Goal: Task Accomplishment & Management: Use online tool/utility

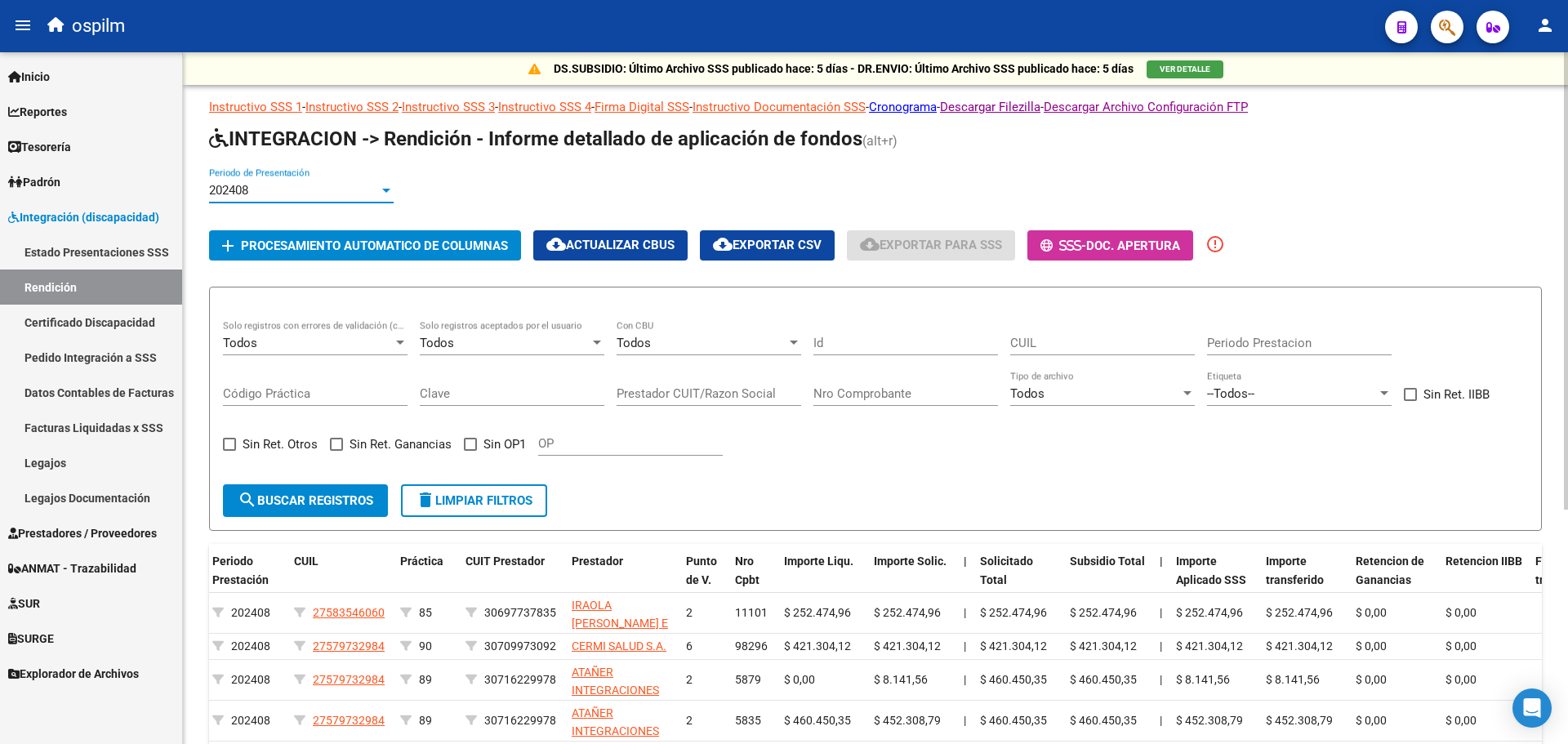
click at [377, 187] on div "202408" at bounding box center [293, 190] width 170 height 15
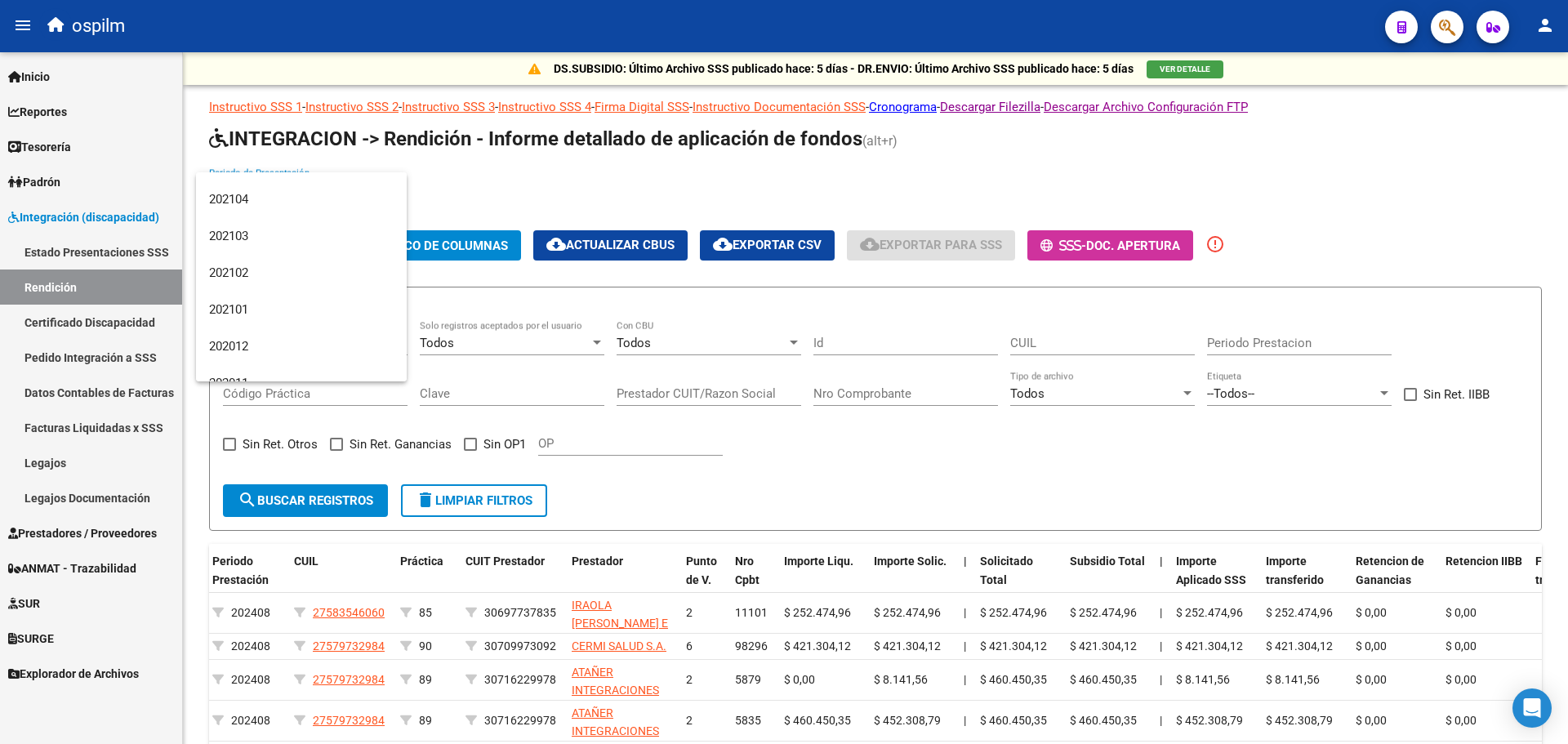
scroll to position [1470, 0]
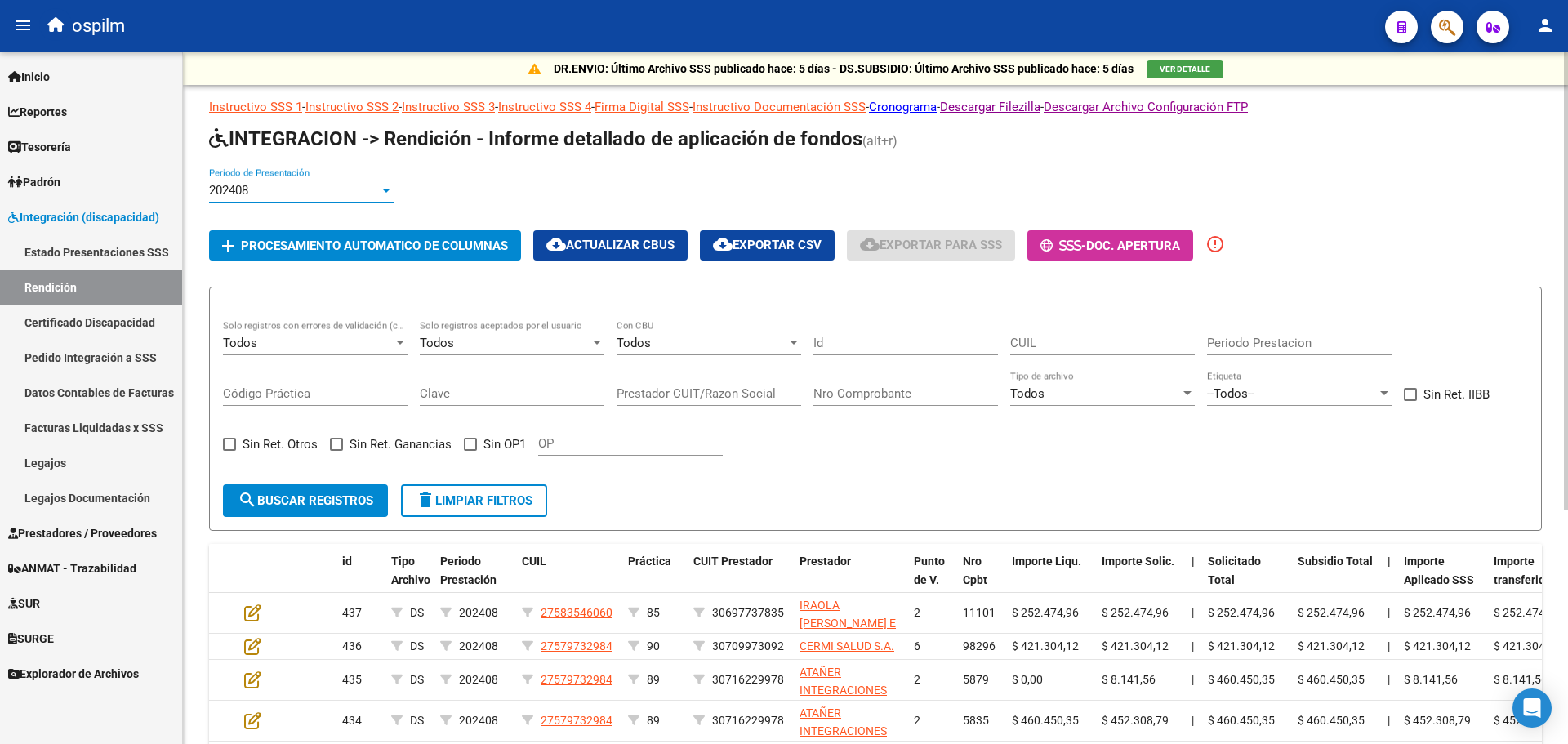
click at [387, 191] on div at bounding box center [386, 190] width 8 height 4
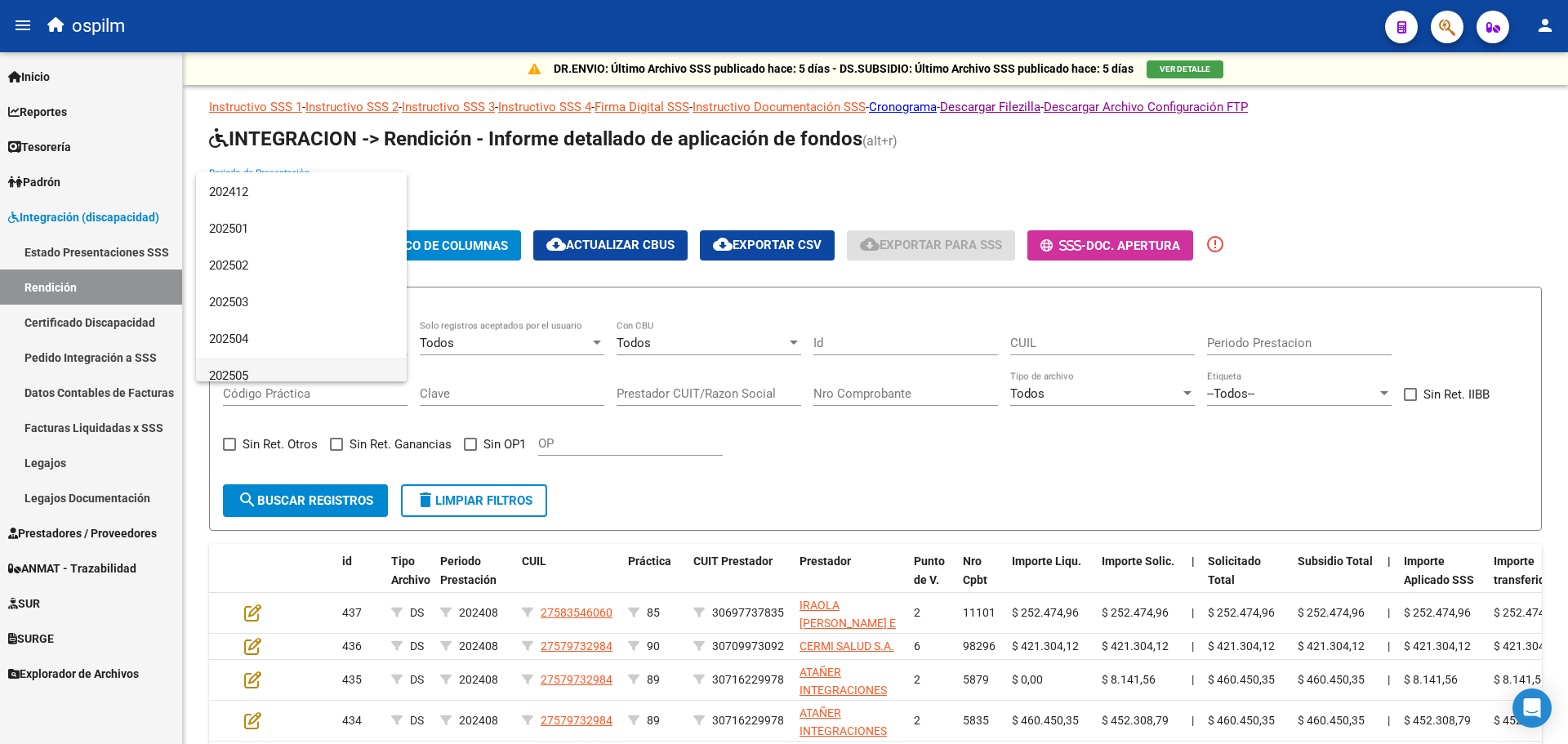
scroll to position [3172, 0]
click at [303, 361] on span "202508" at bounding box center [301, 363] width 185 height 37
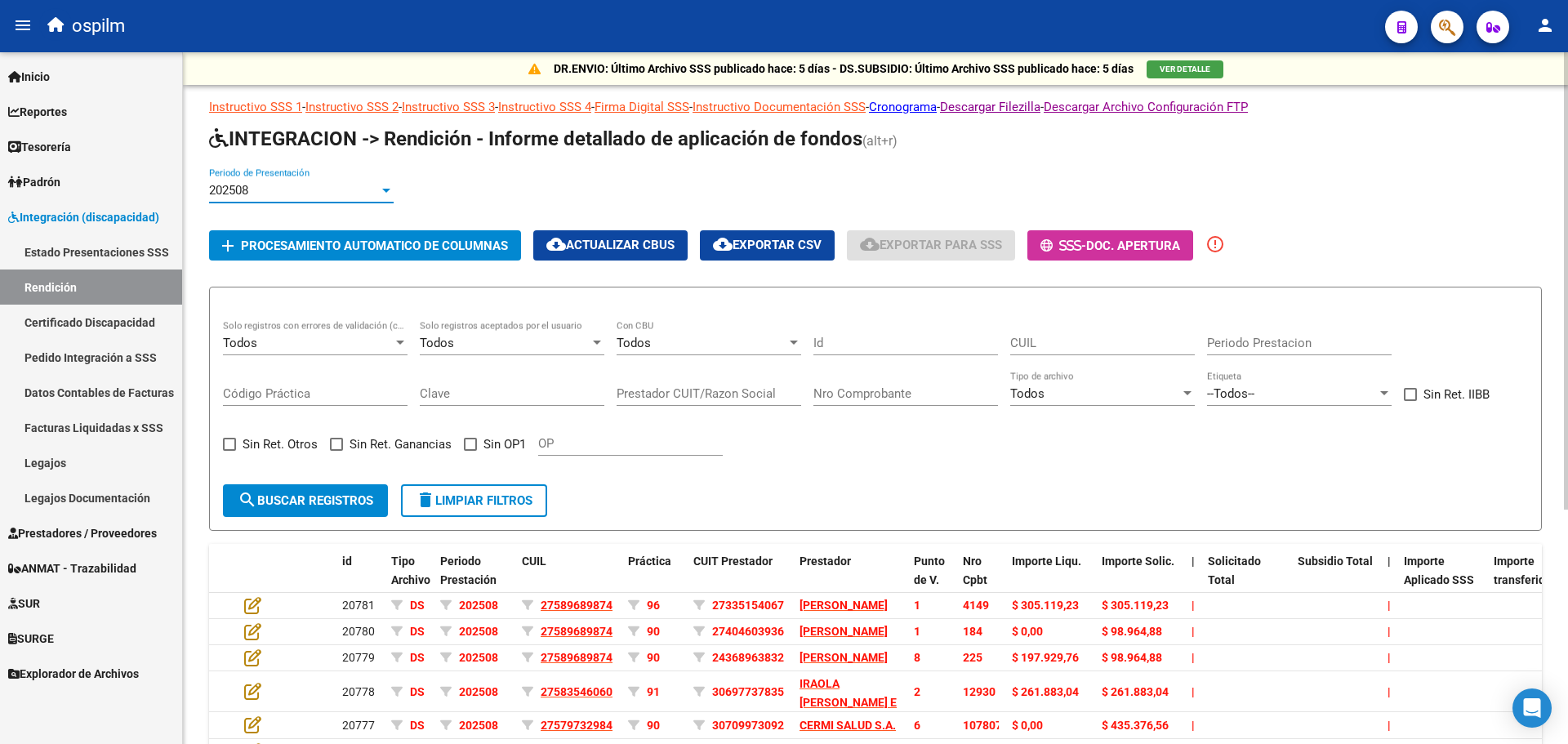
click at [386, 189] on div at bounding box center [386, 190] width 8 height 4
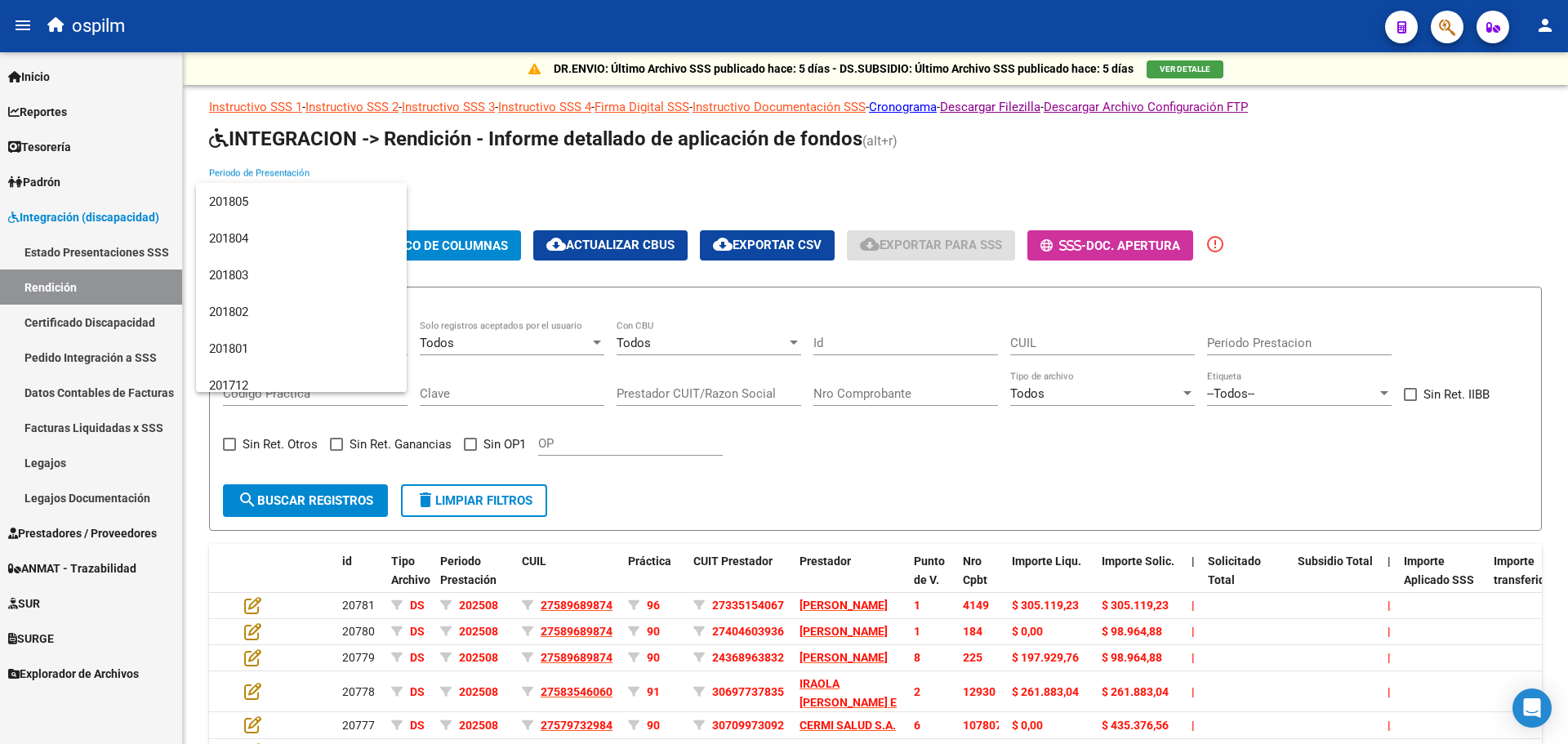
scroll to position [0, 0]
click at [315, 199] on span "202408" at bounding box center [301, 201] width 185 height 37
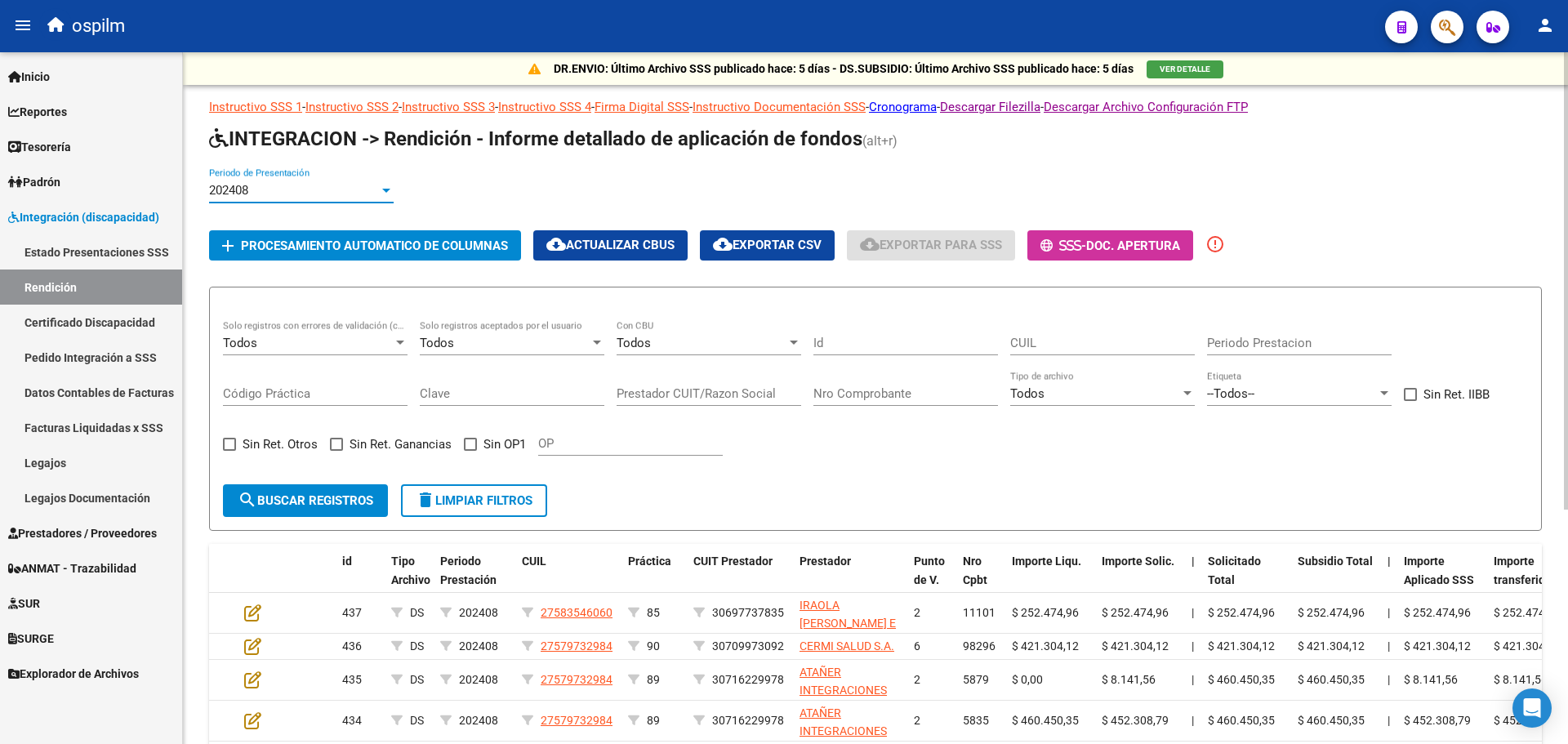
click at [383, 189] on div at bounding box center [386, 190] width 8 height 4
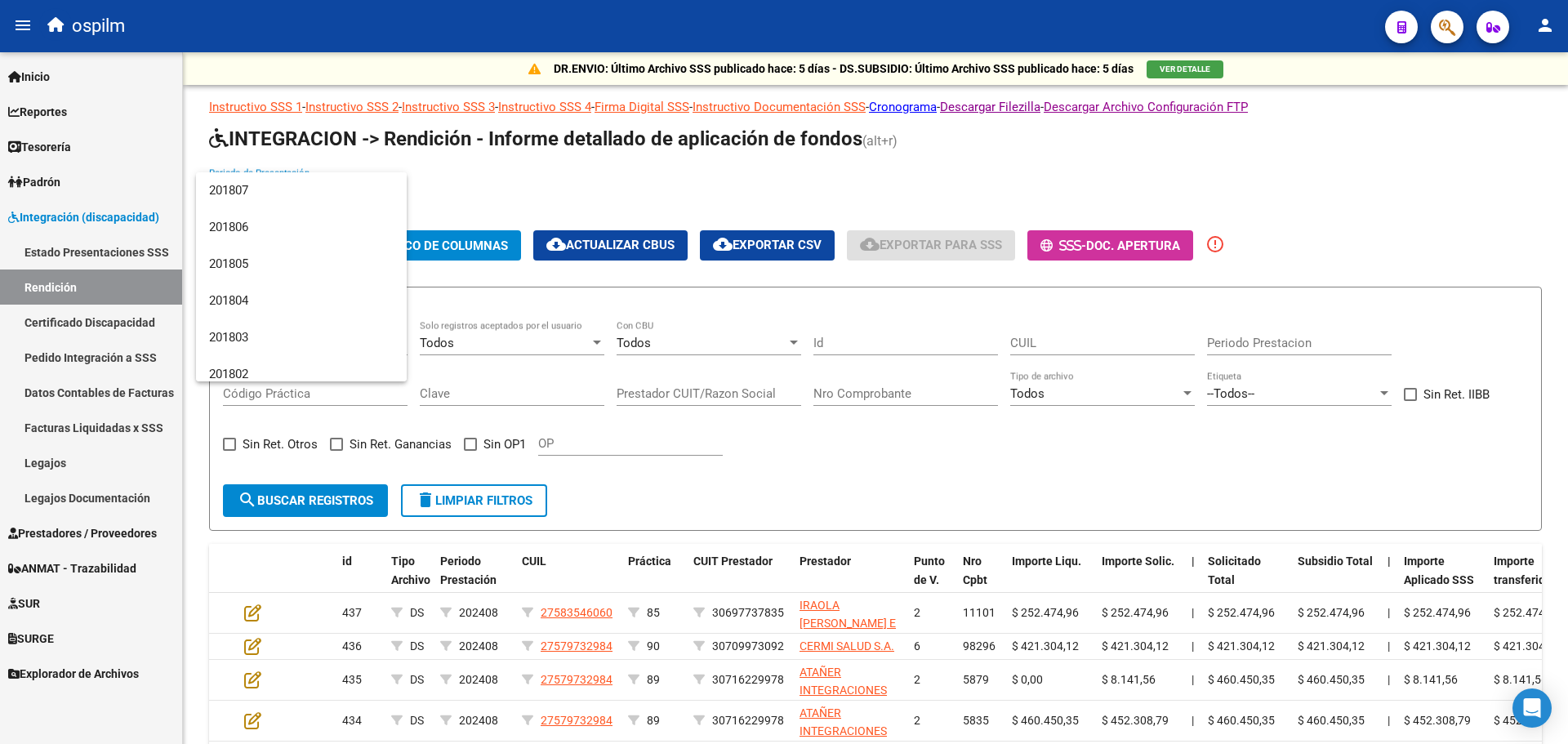
scroll to position [3172, 0]
click at [324, 358] on span "202508" at bounding box center [301, 363] width 185 height 37
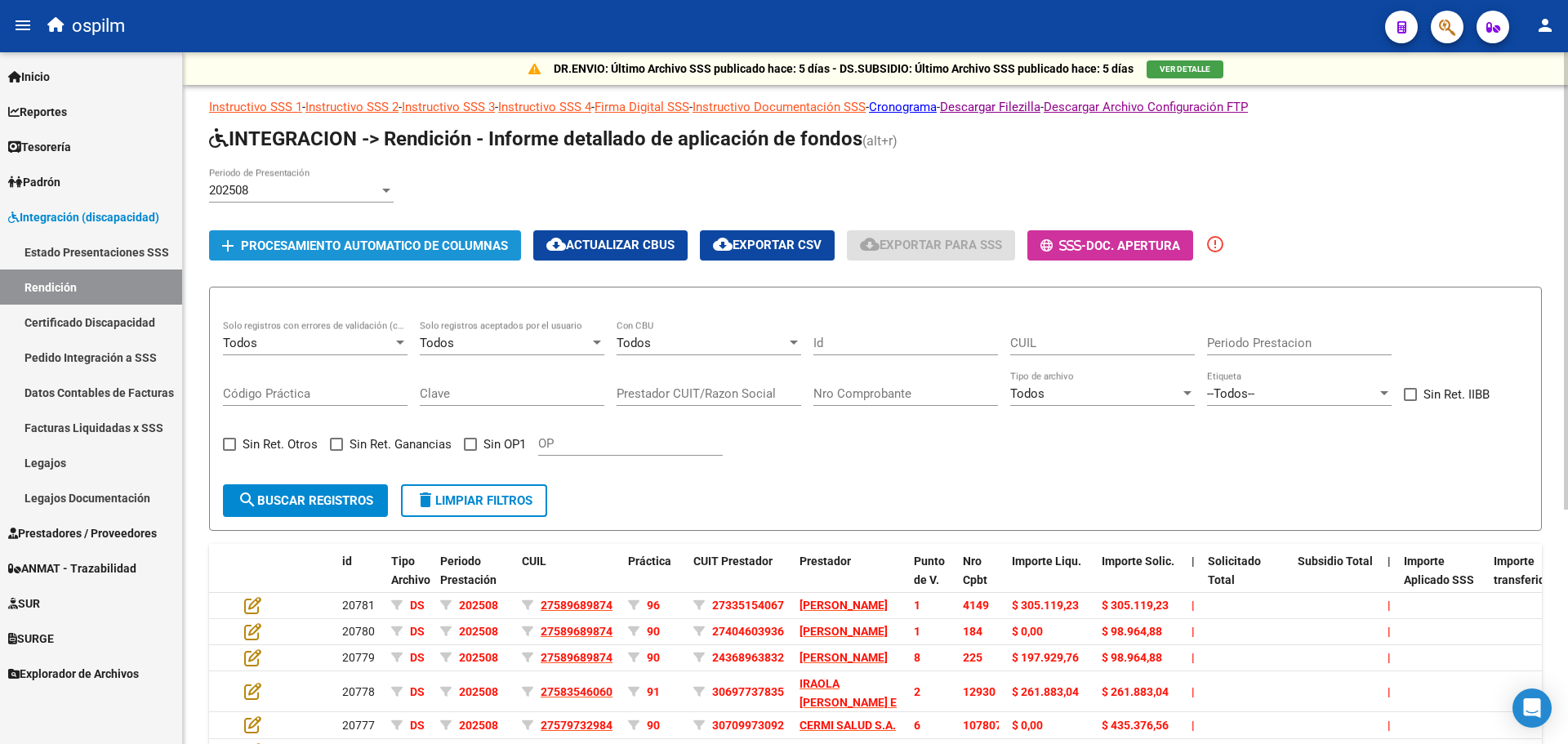
click at [325, 243] on span "Procesamiento automatico de columnas" at bounding box center [374, 246] width 267 height 15
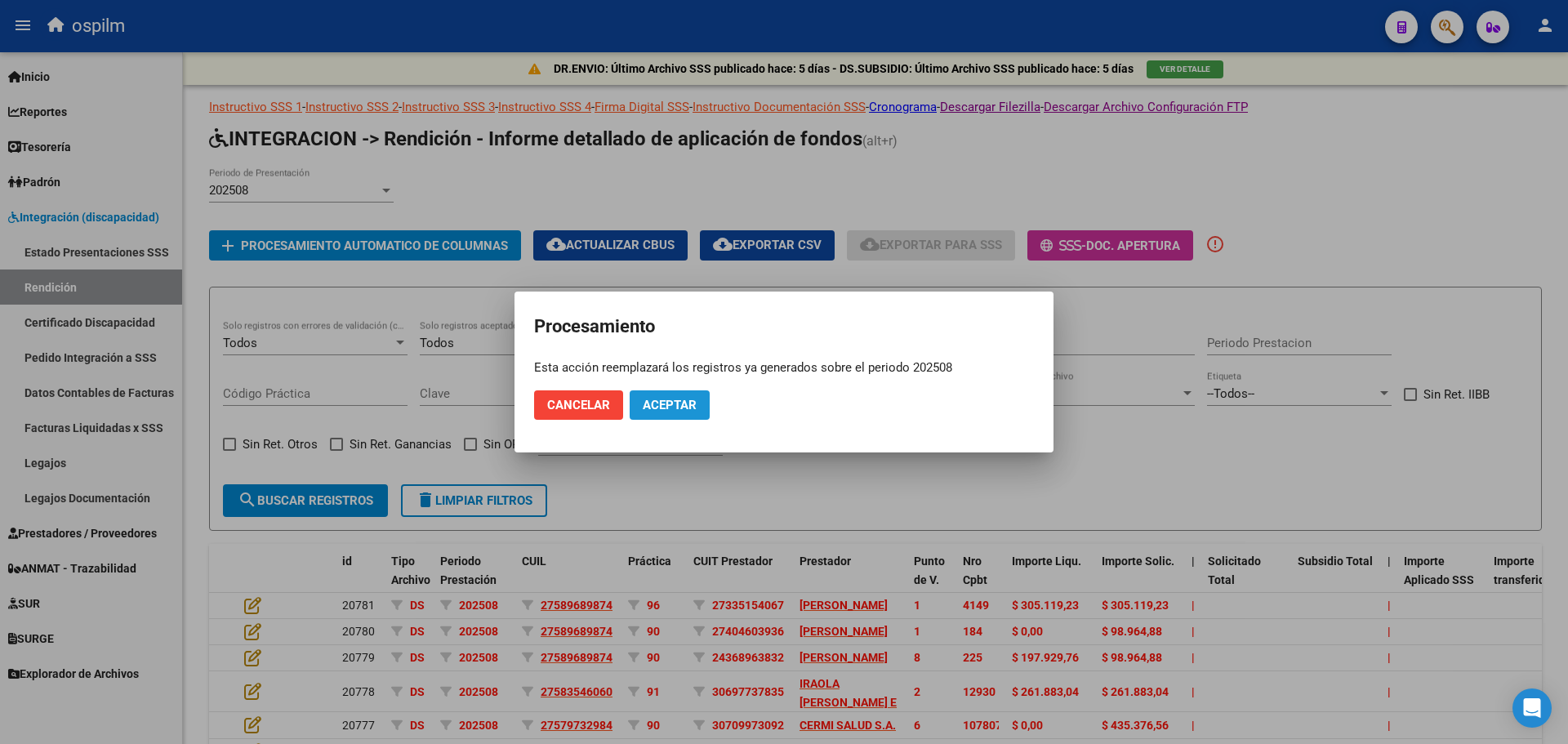
click at [658, 405] on span "Aceptar" at bounding box center [670, 405] width 54 height 15
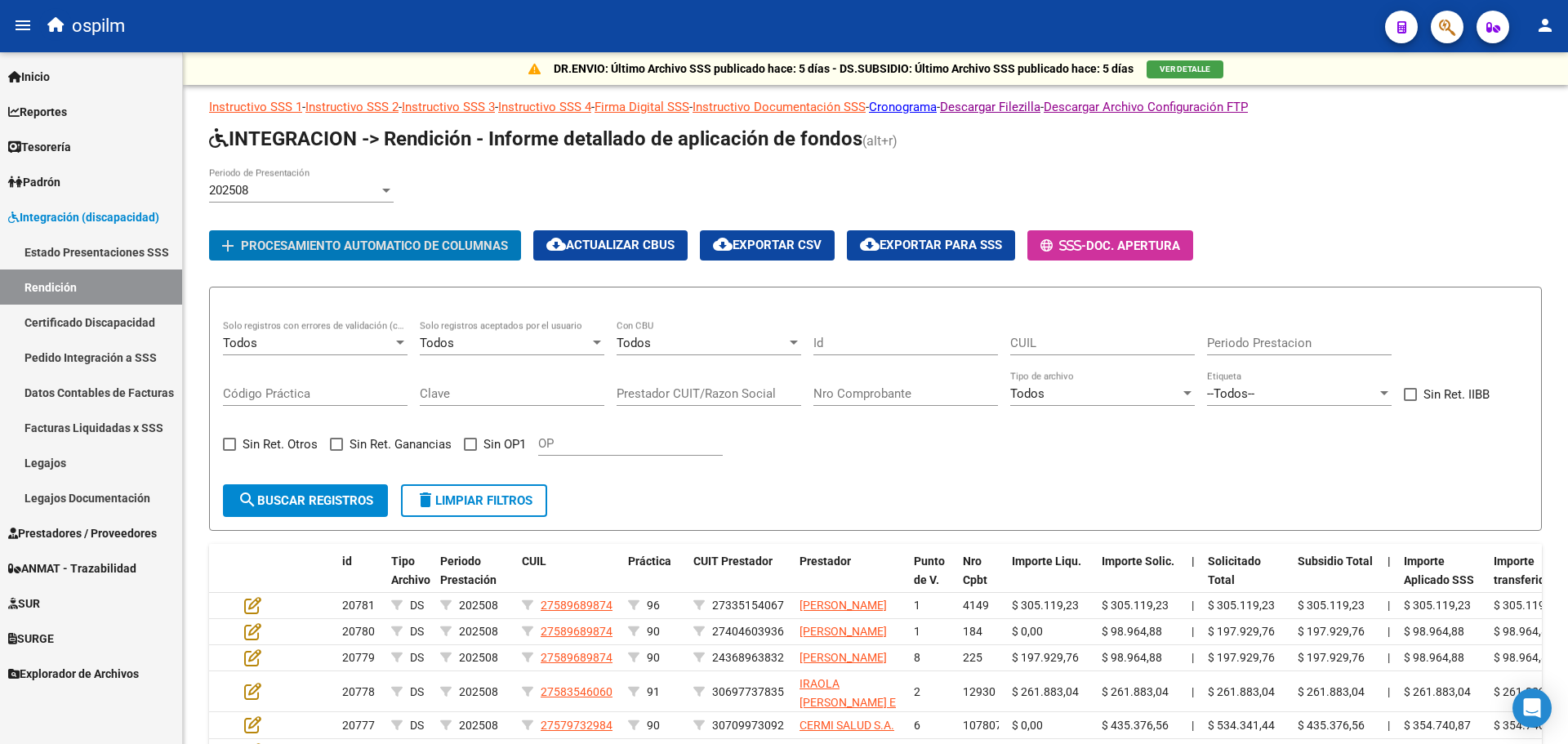
click at [78, 420] on link "Facturas Liquidadas x SSS" at bounding box center [91, 428] width 182 height 35
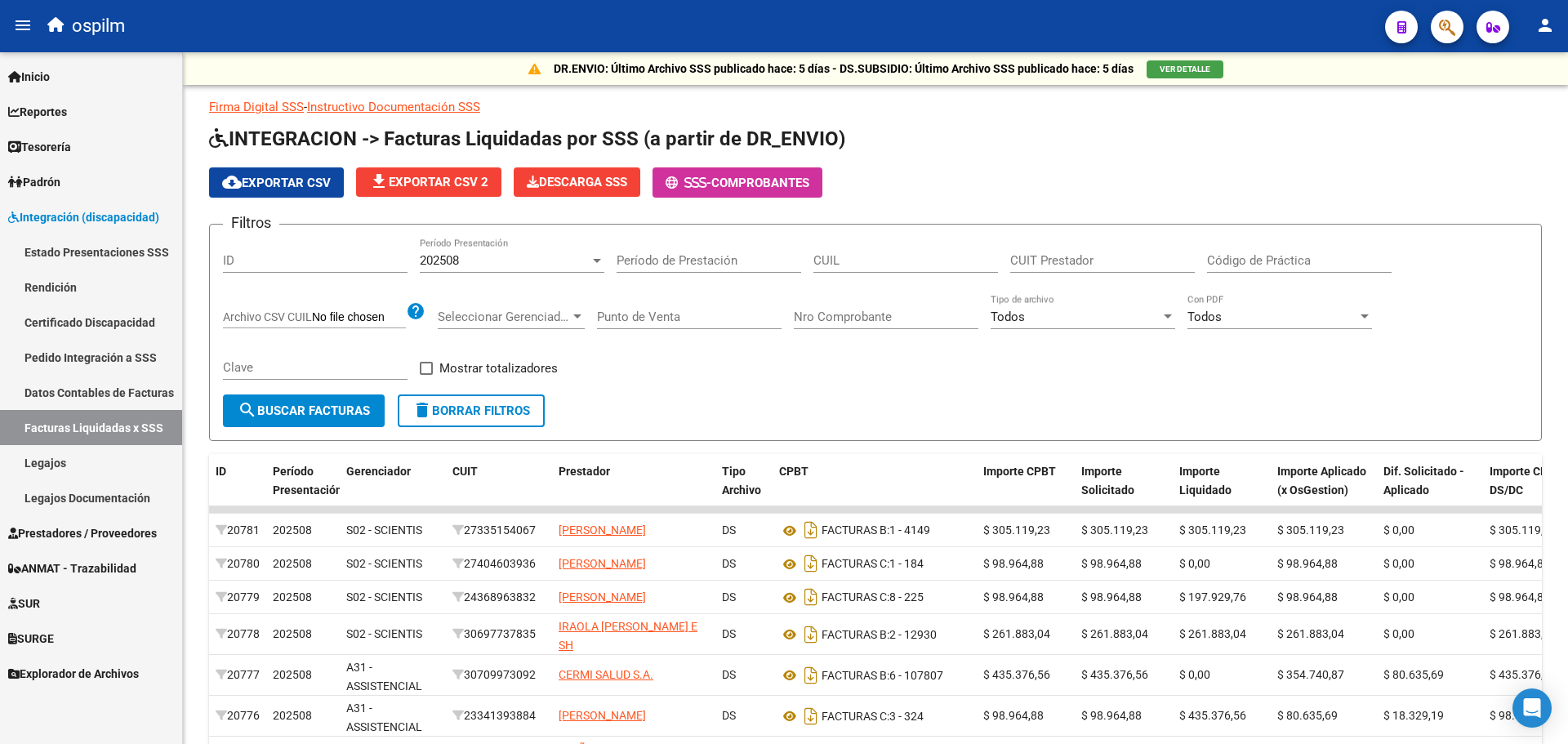
click at [62, 287] on link "Rendición" at bounding box center [91, 287] width 182 height 35
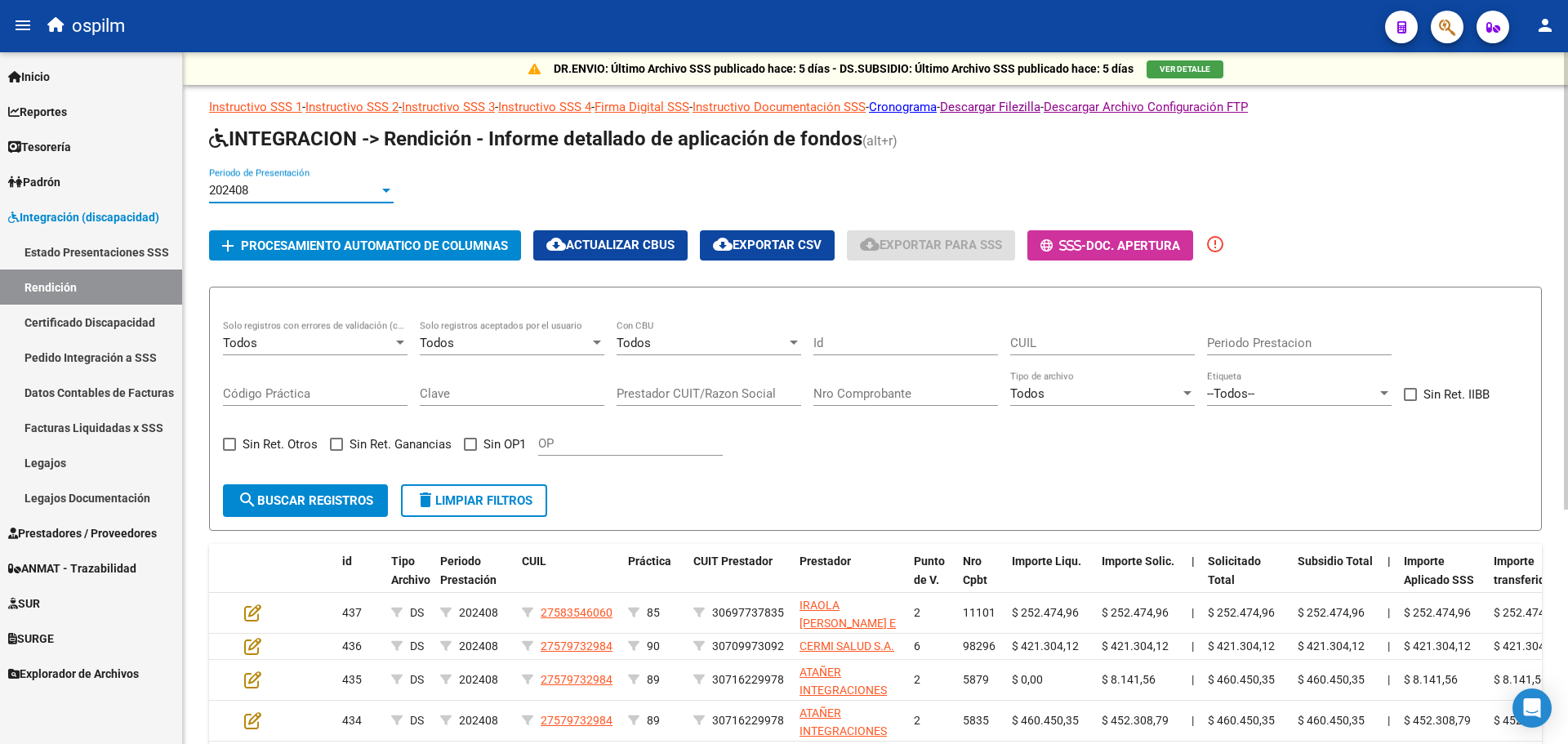
click at [383, 186] on div at bounding box center [386, 190] width 15 height 13
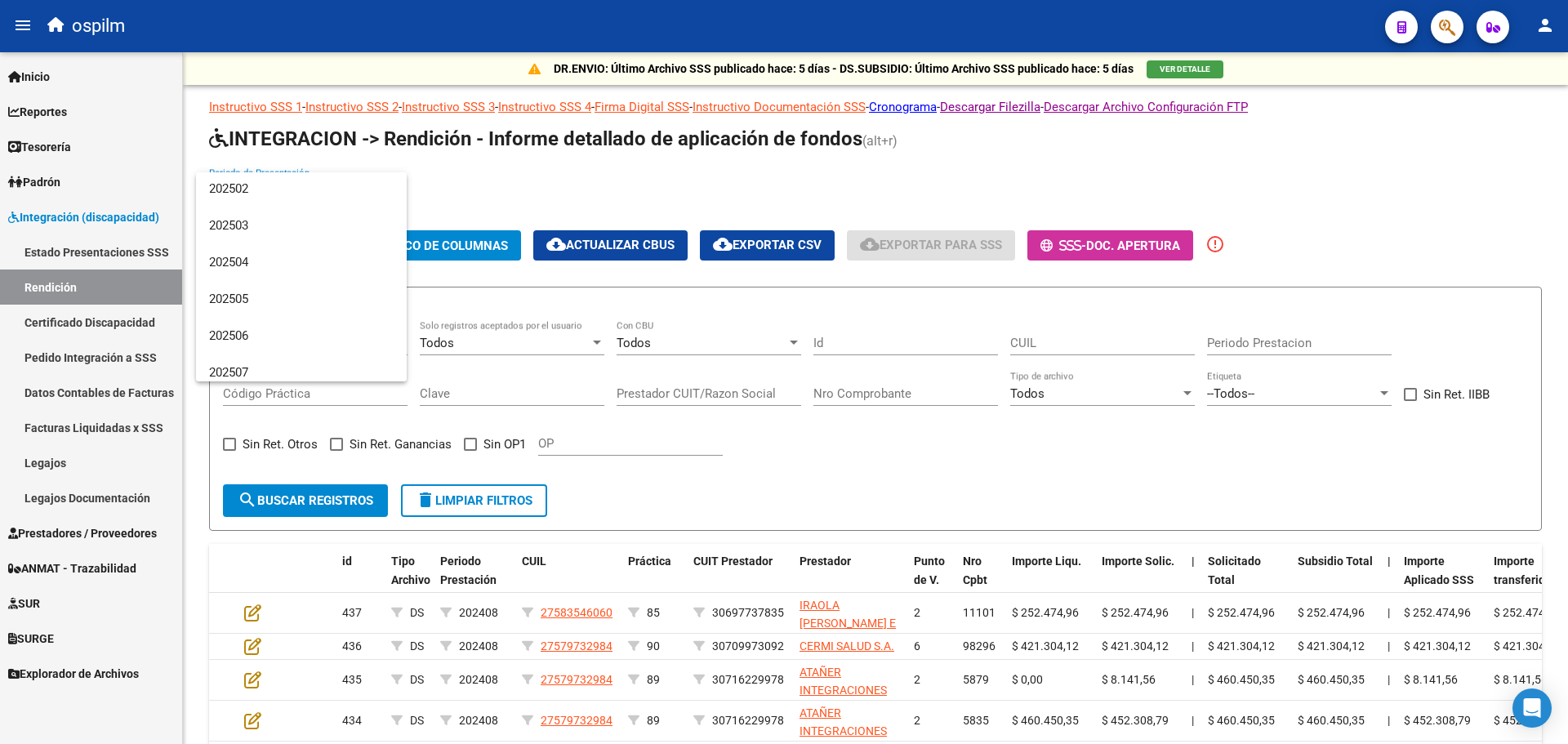
scroll to position [3172, 0]
click at [264, 361] on span "202508" at bounding box center [301, 363] width 185 height 37
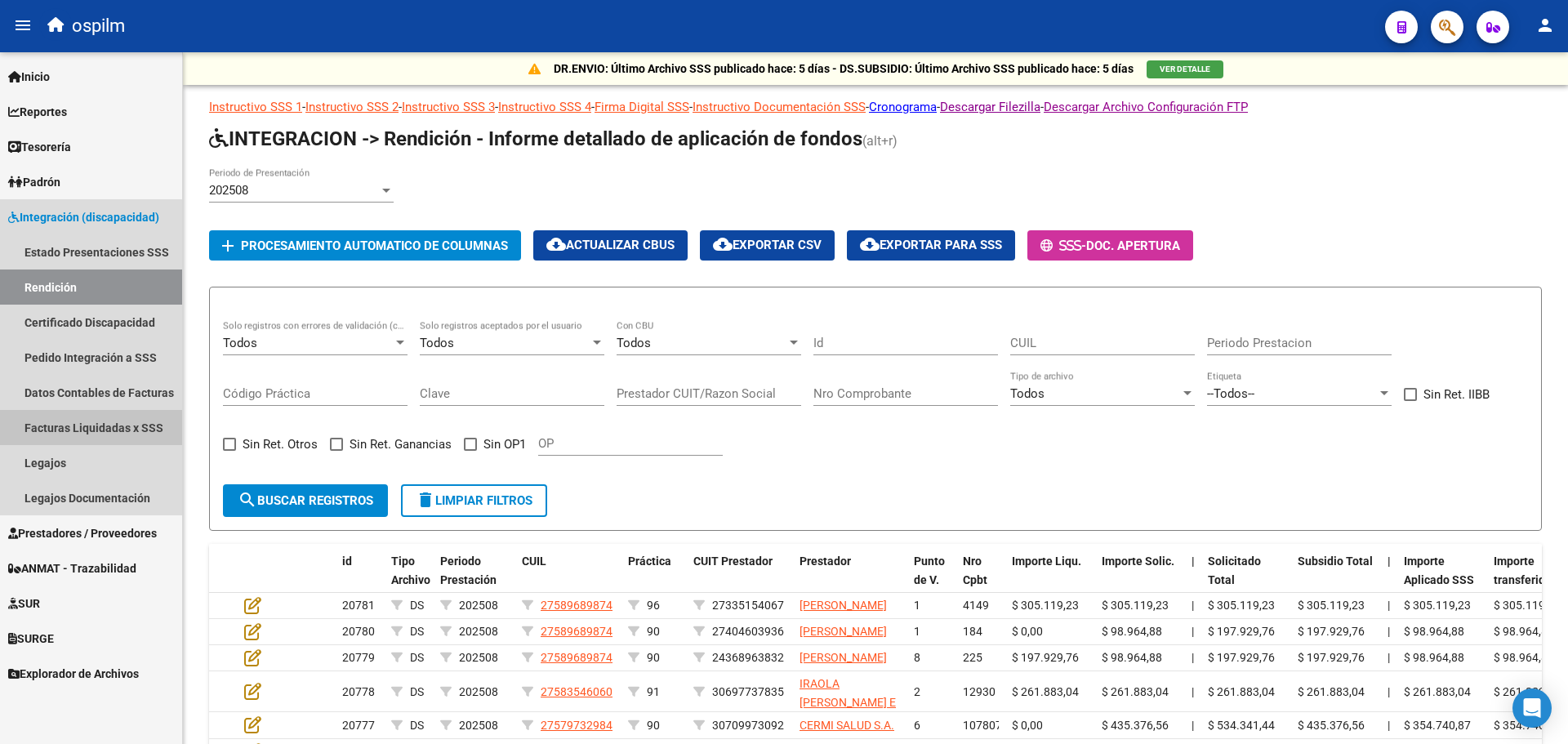
click at [65, 421] on link "Facturas Liquidadas x SSS" at bounding box center [91, 428] width 182 height 35
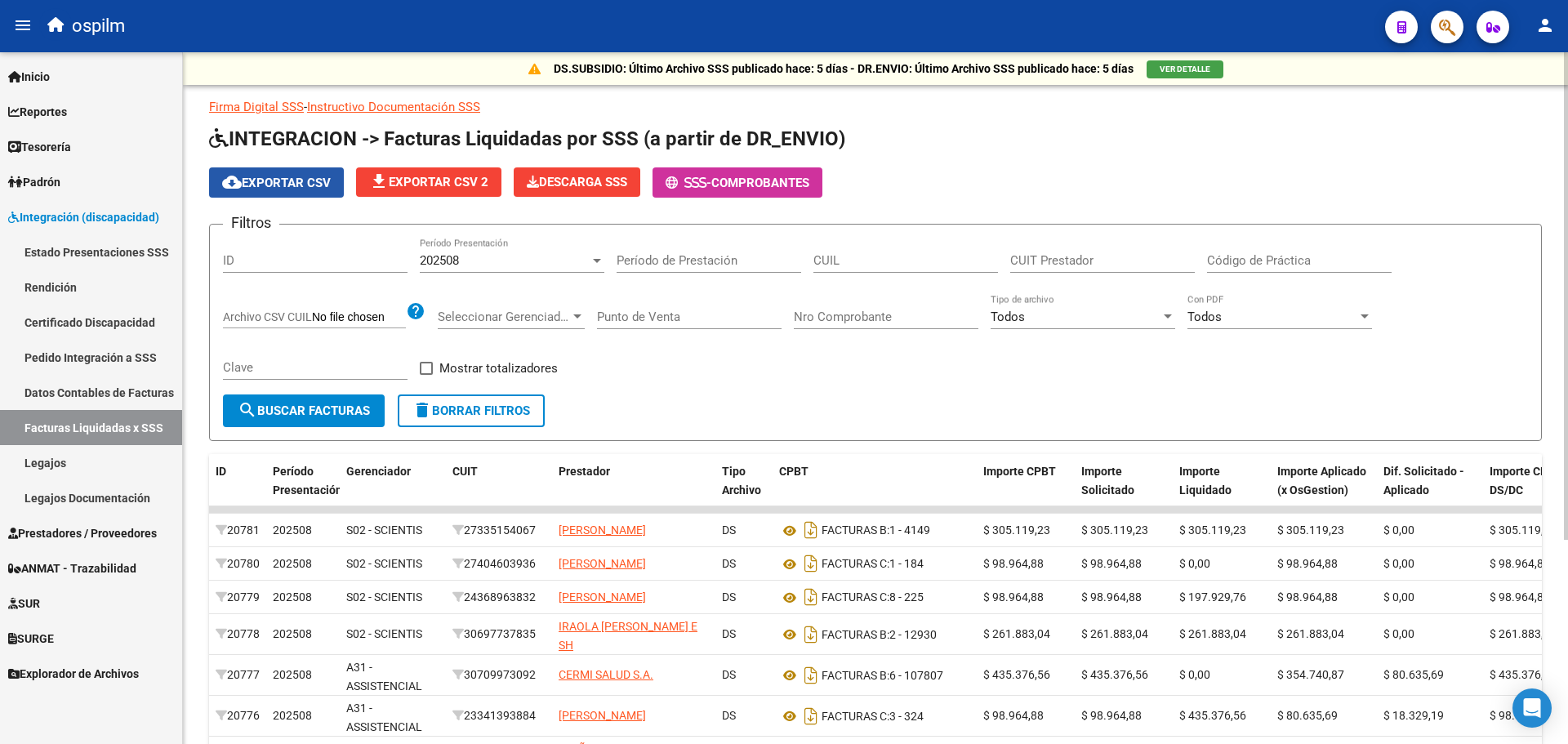
click at [303, 183] on span "cloud_download Exportar CSV" at bounding box center [277, 183] width 109 height 15
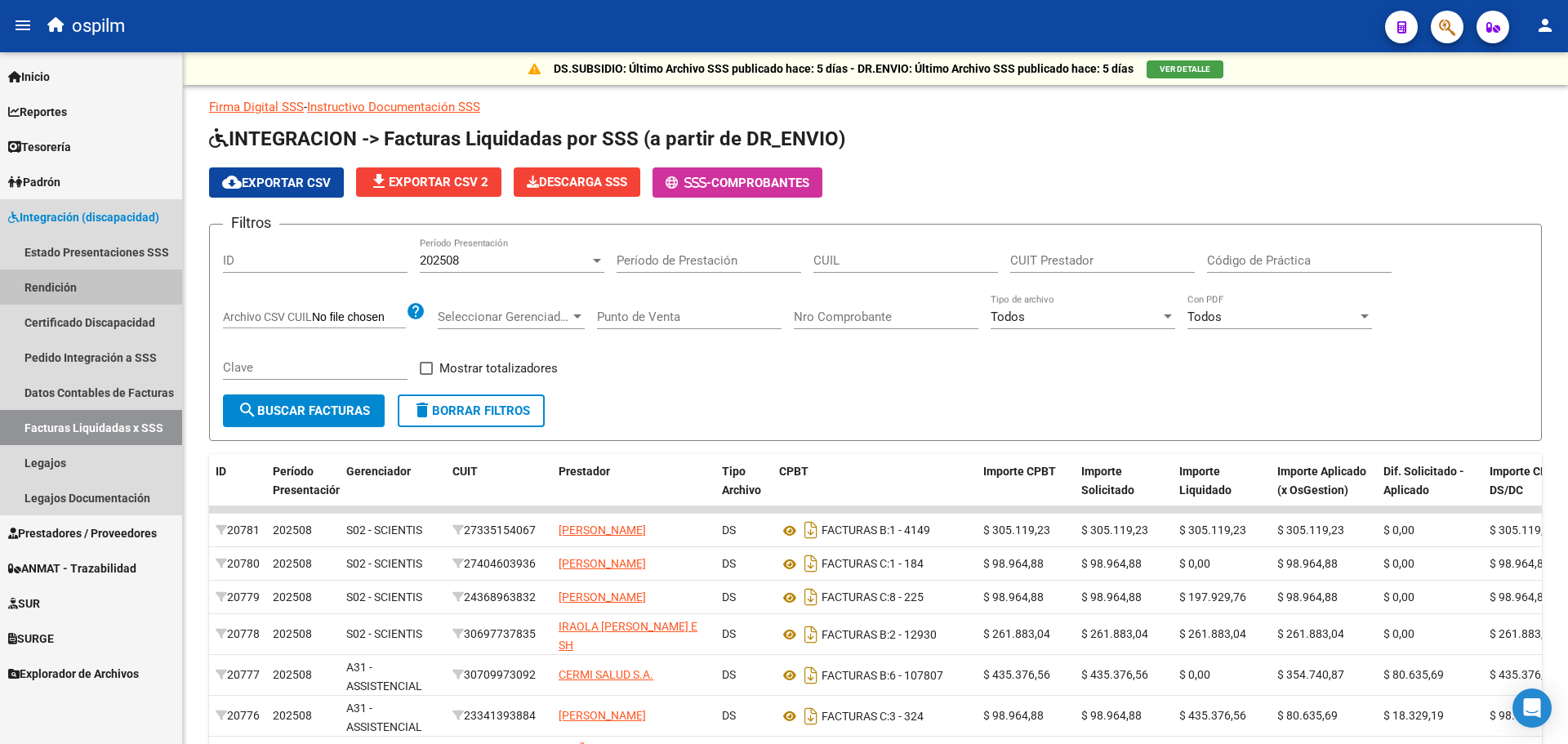
click at [77, 282] on link "Rendición" at bounding box center [91, 287] width 182 height 35
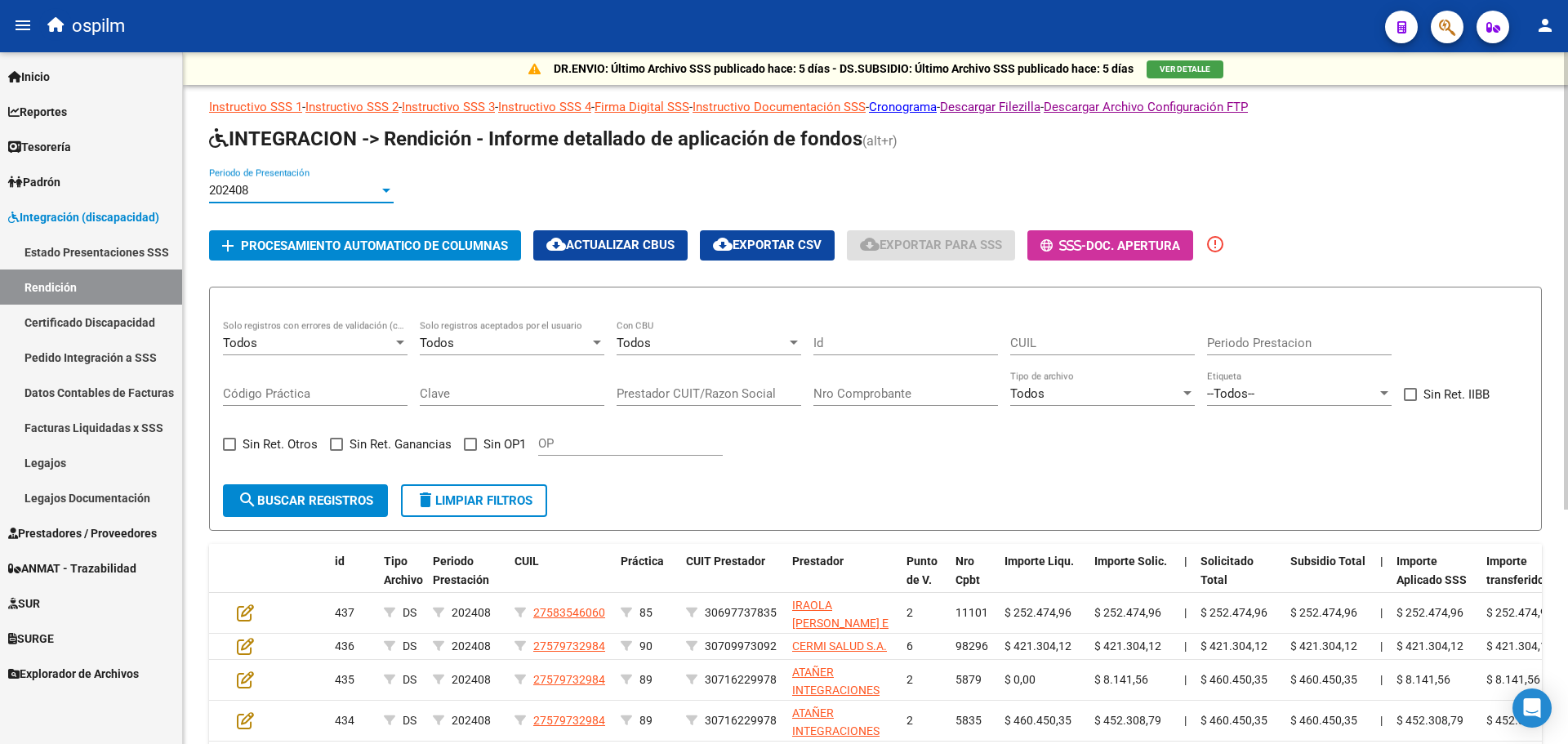
click at [385, 189] on div at bounding box center [386, 190] width 8 height 4
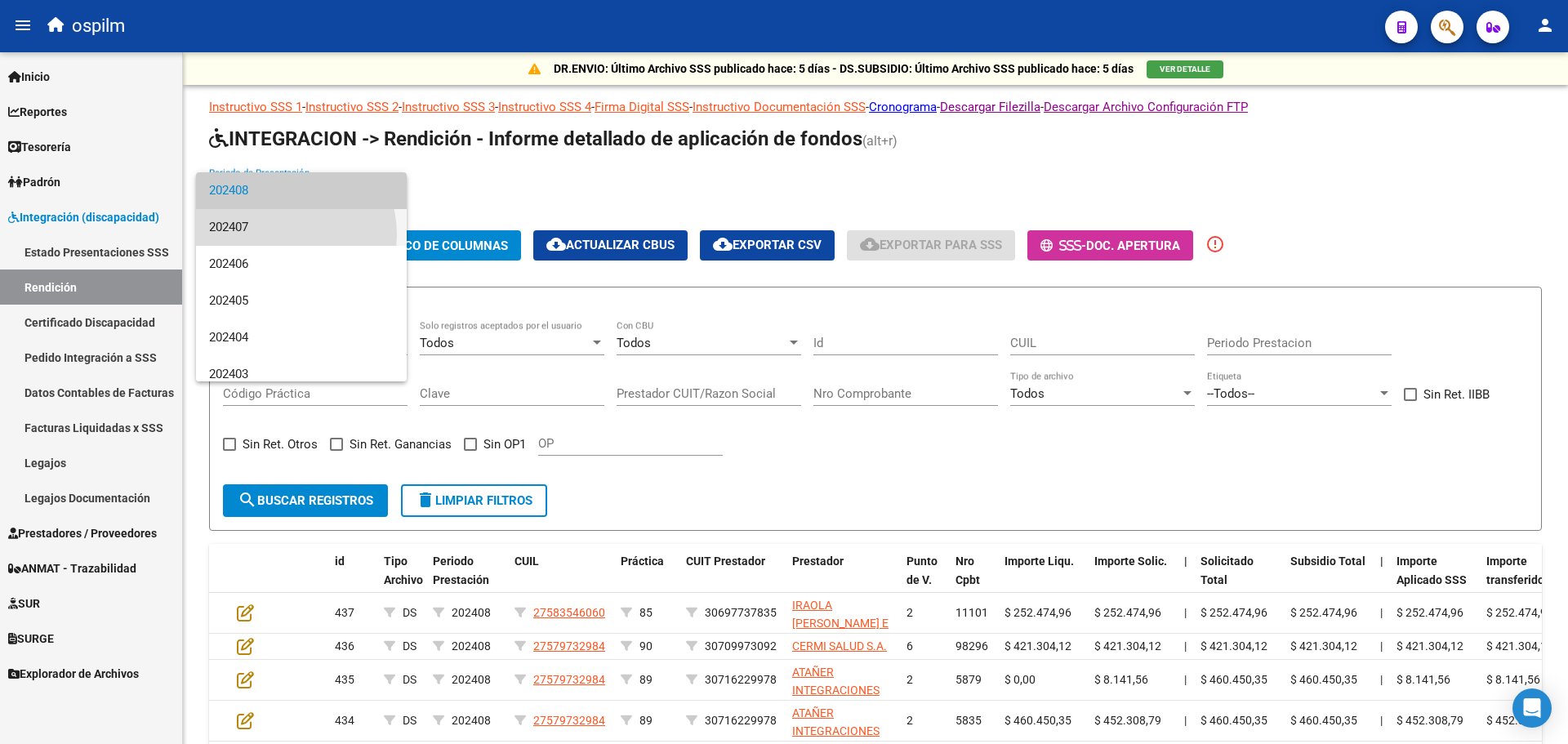
click at [280, 235] on span "202407" at bounding box center [301, 227] width 185 height 37
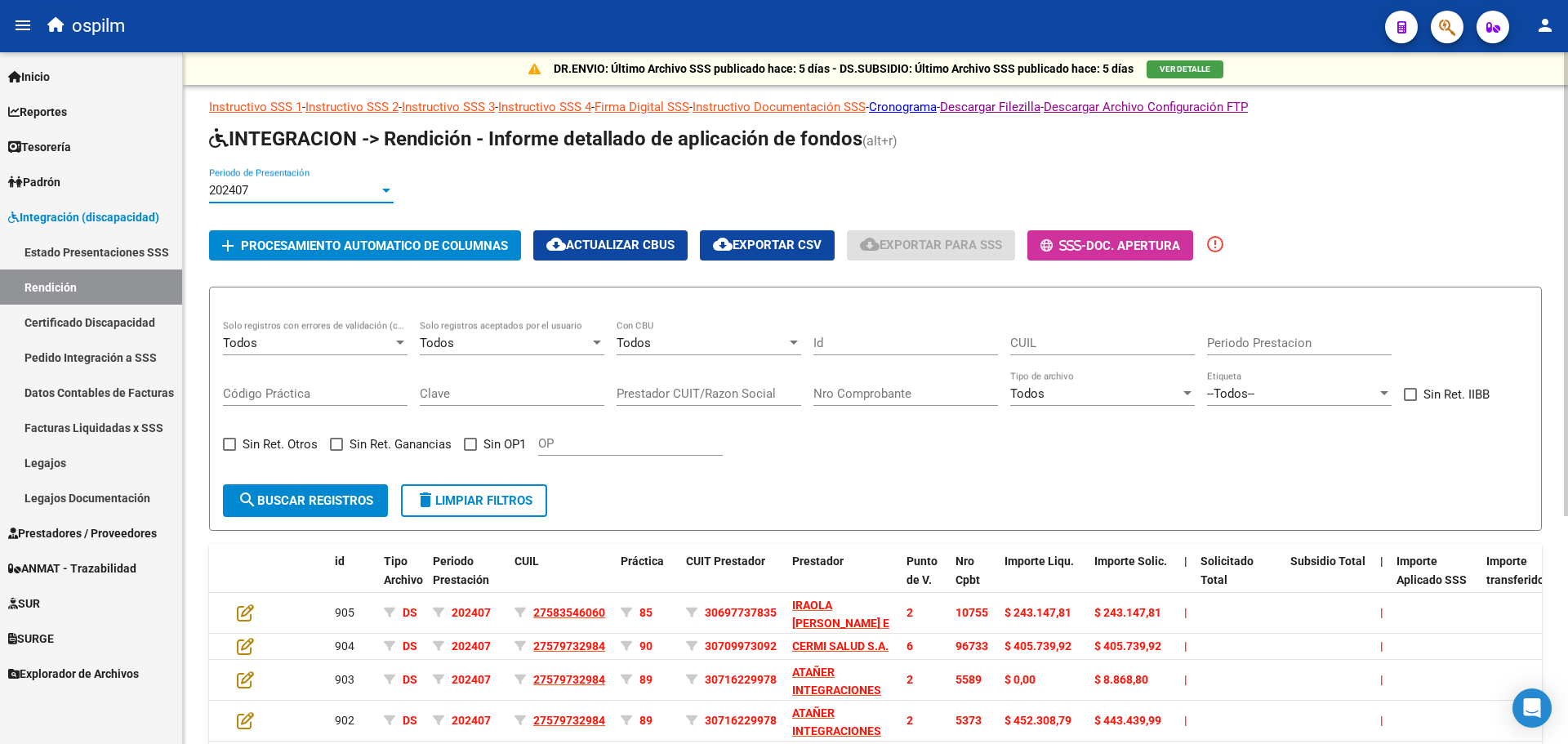
click at [383, 189] on div at bounding box center [386, 190] width 8 height 4
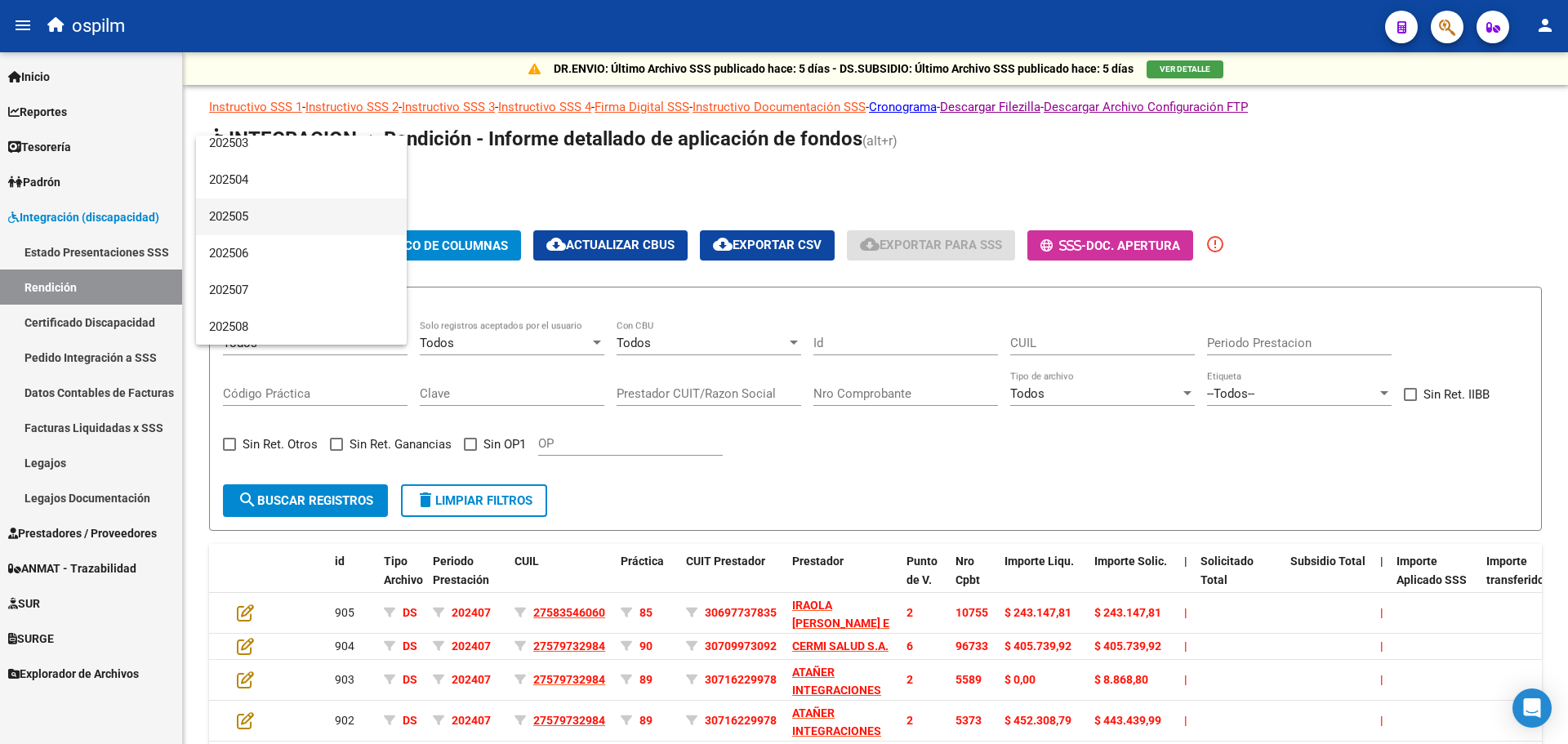
scroll to position [3172, 0]
click at [345, 295] on span "202507" at bounding box center [301, 290] width 185 height 37
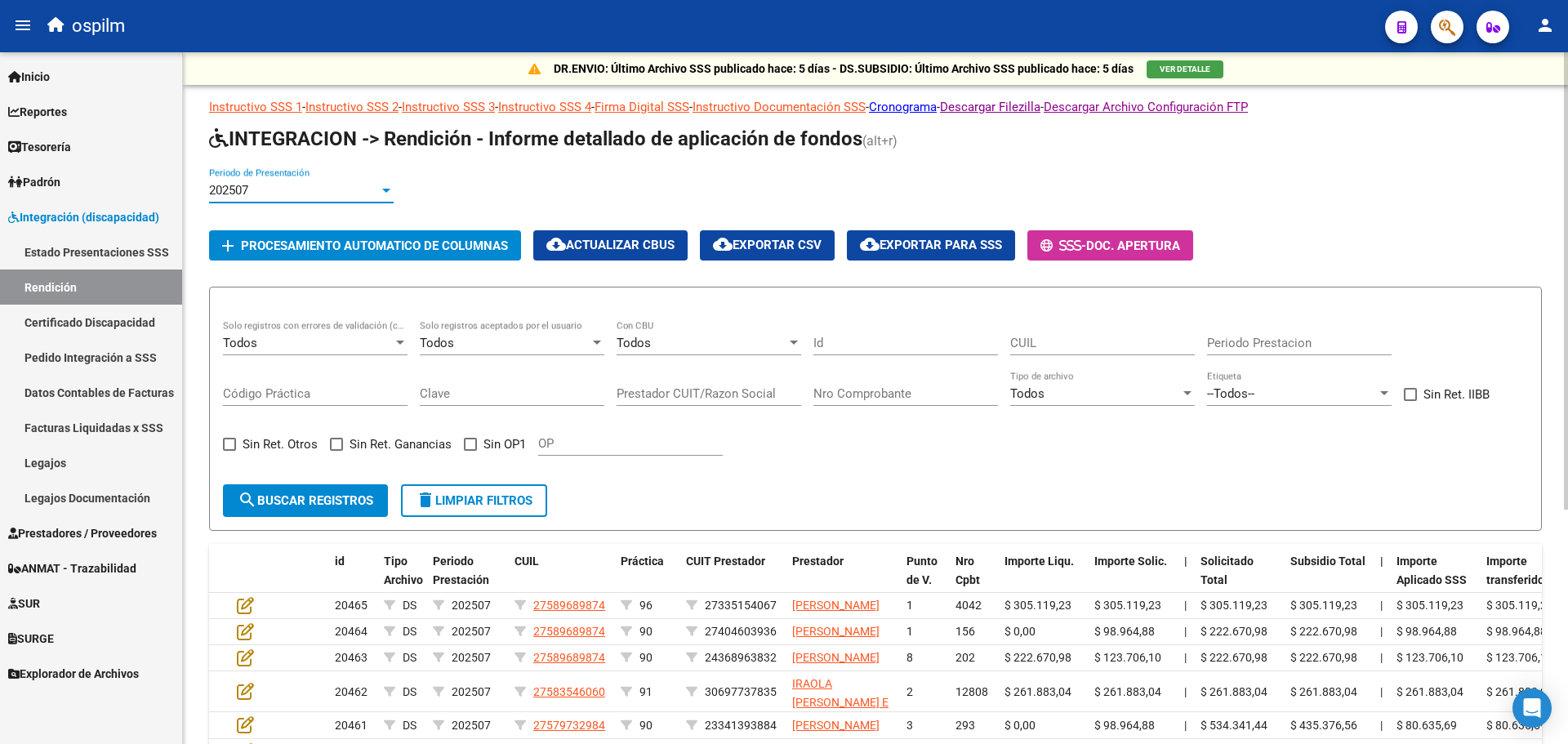
click at [383, 193] on div at bounding box center [386, 190] width 15 height 13
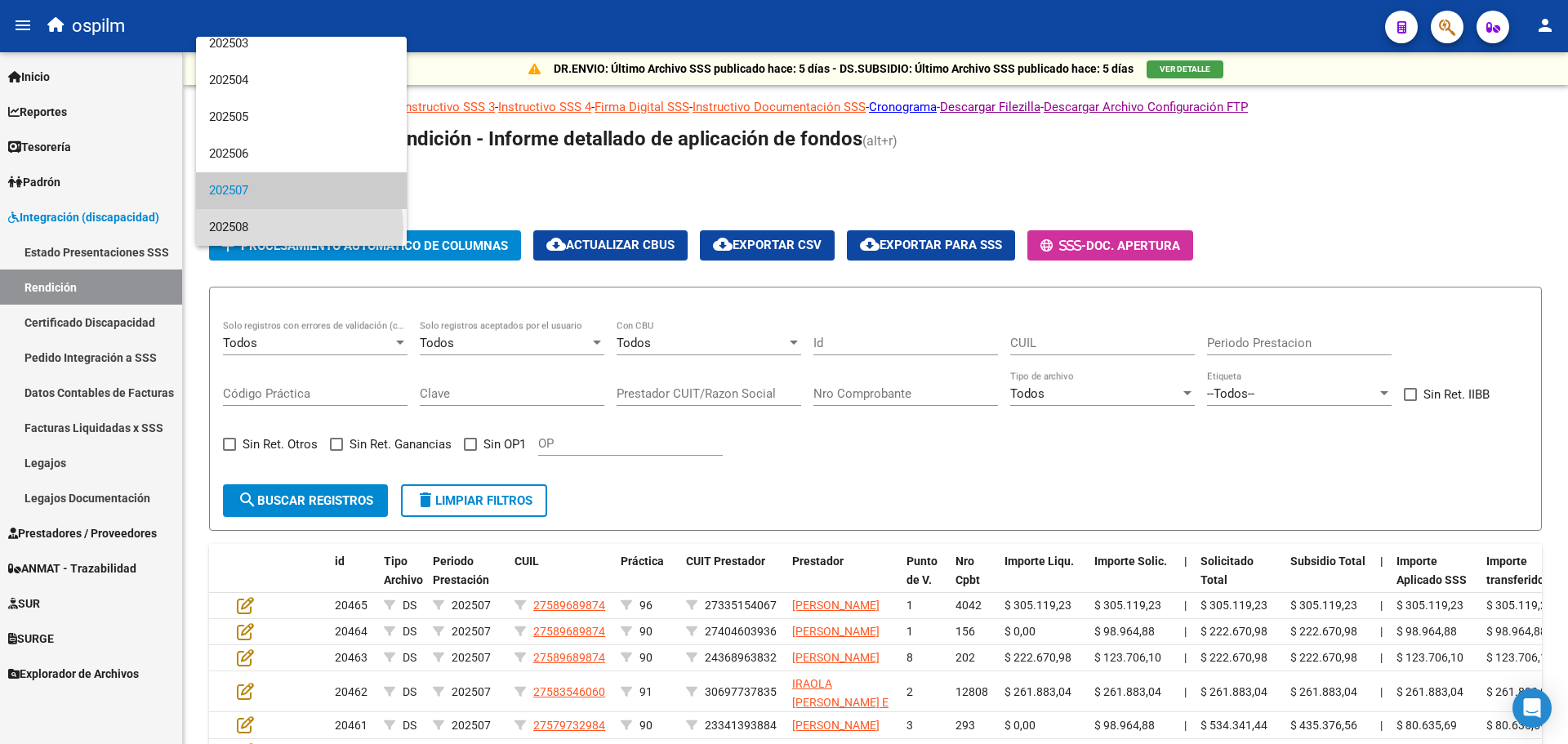
click at [299, 227] on span "202508" at bounding box center [301, 227] width 185 height 37
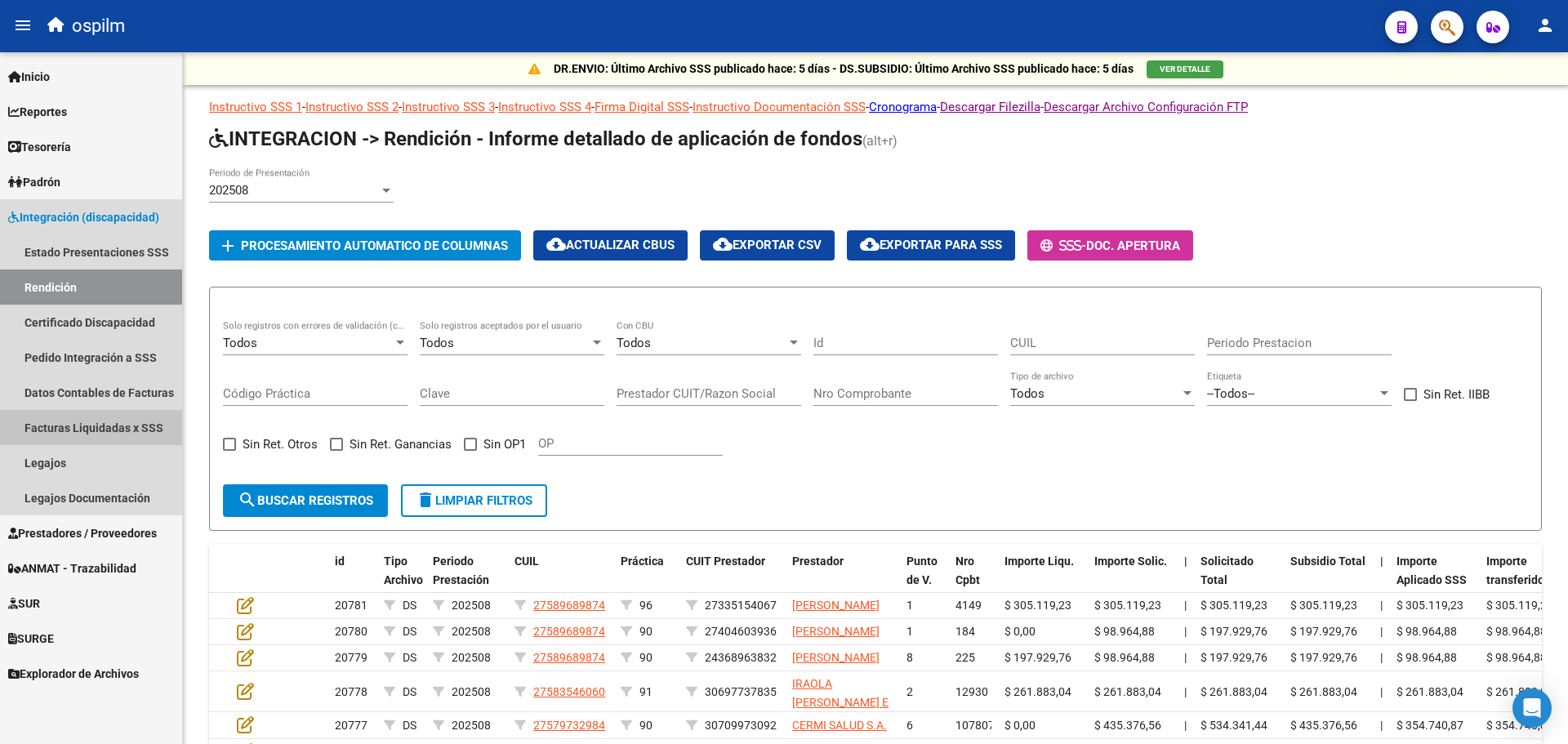
click at [79, 422] on link "Facturas Liquidadas x SSS" at bounding box center [91, 428] width 182 height 35
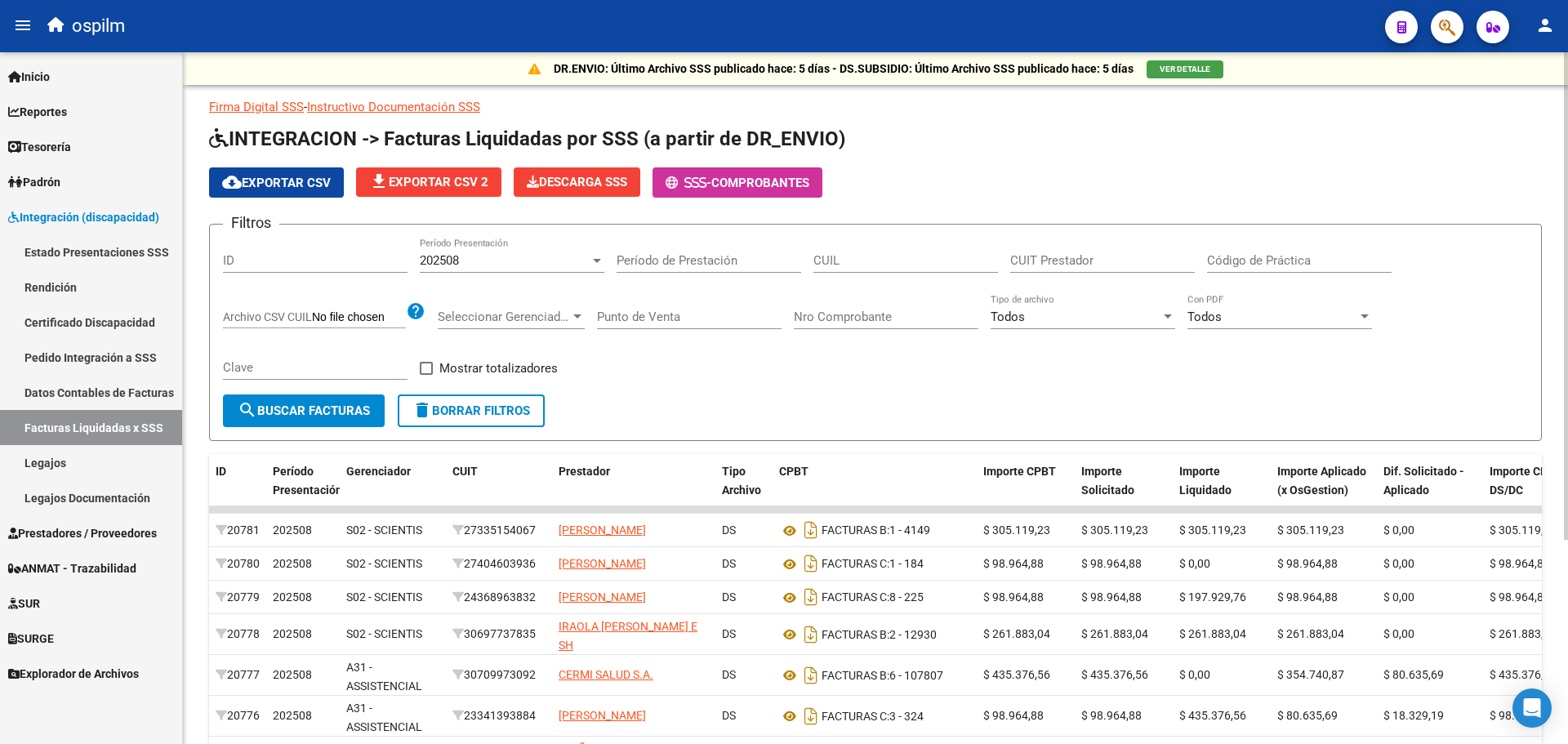
click at [886, 262] on input "CUIL" at bounding box center [905, 260] width 185 height 15
paste input "23-48300519-9"
type input "23-48300519-9"
click at [298, 409] on span "search Buscar Facturas" at bounding box center [303, 411] width 132 height 15
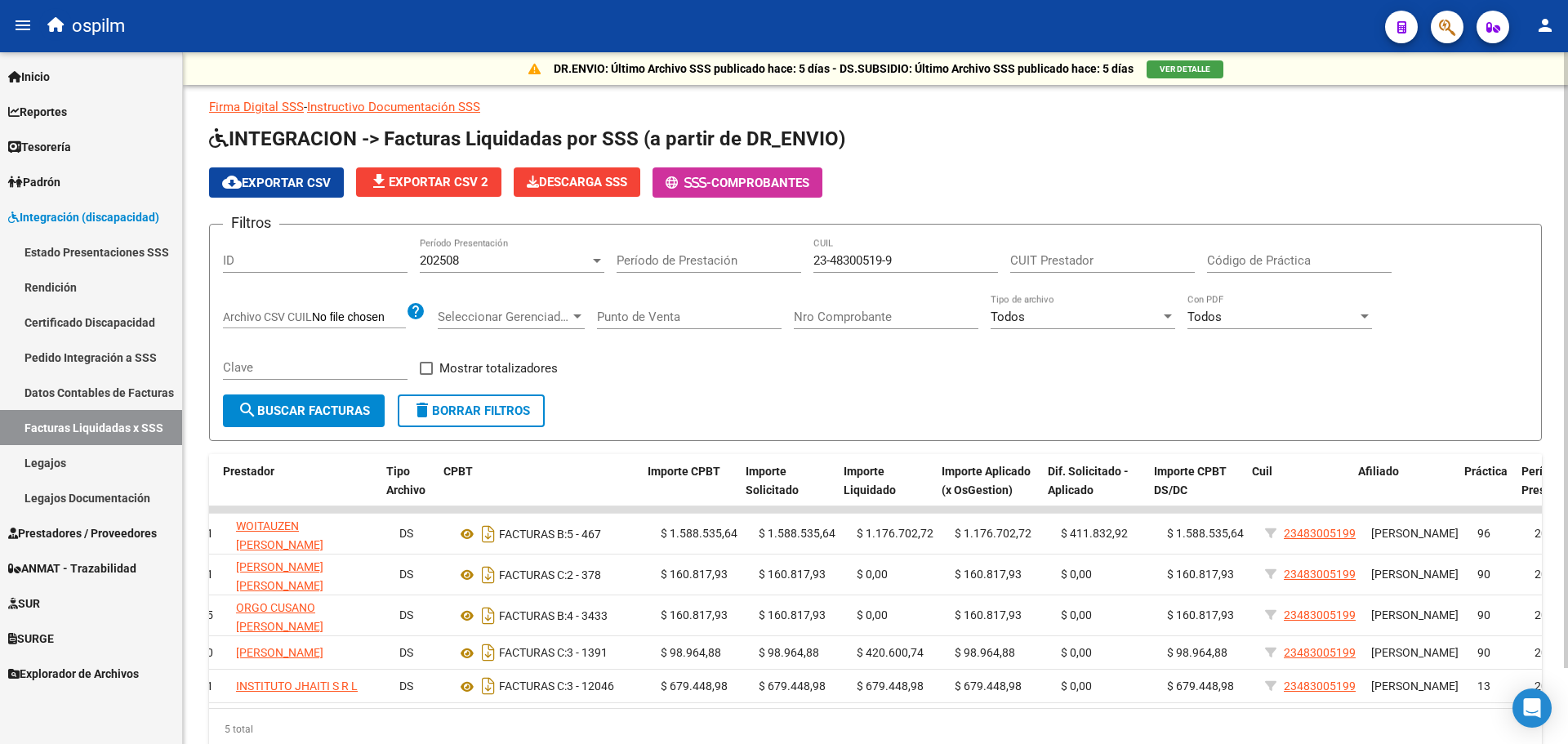
scroll to position [0, 210]
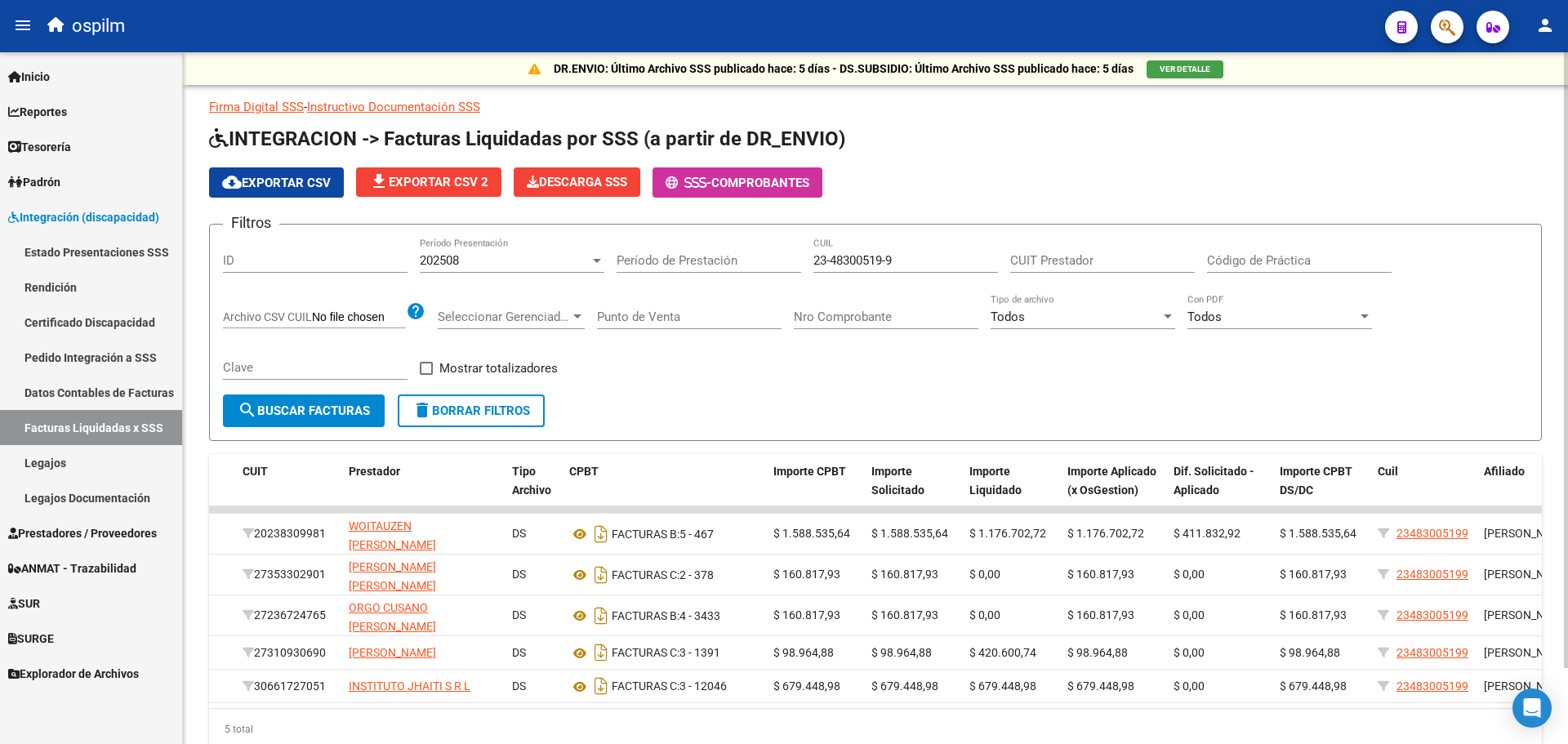
drag, startPoint x: 1213, startPoint y: 735, endPoint x: 1242, endPoint y: 731, distance: 29.3
click at [1242, 708] on datatable-body "20678 202508 C30 - VISITAR 20238309981 WOITAUZEN VICTOR MANUEL DS FACTURAS B: 5…" at bounding box center [875, 606] width 1333 height 201
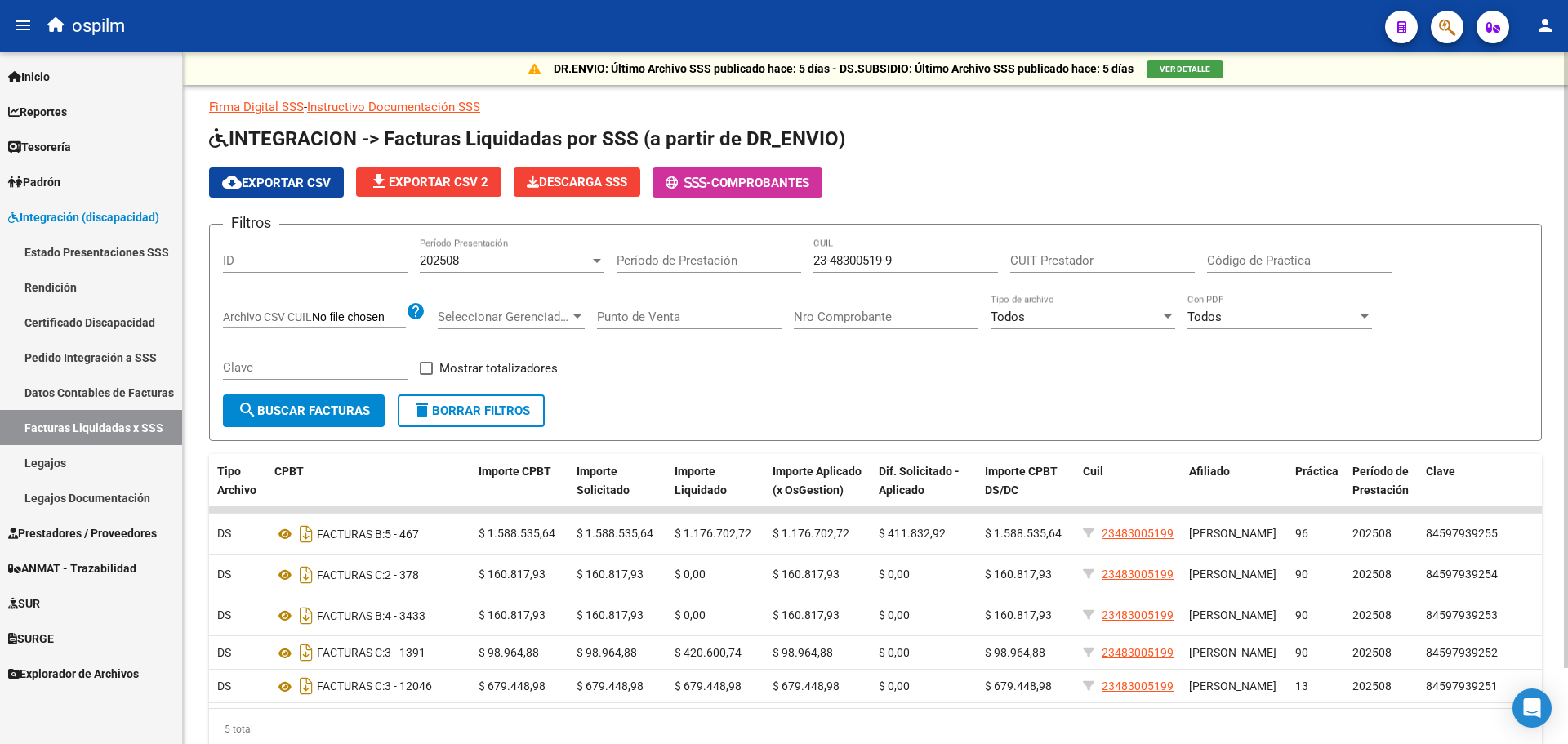
scroll to position [0, 0]
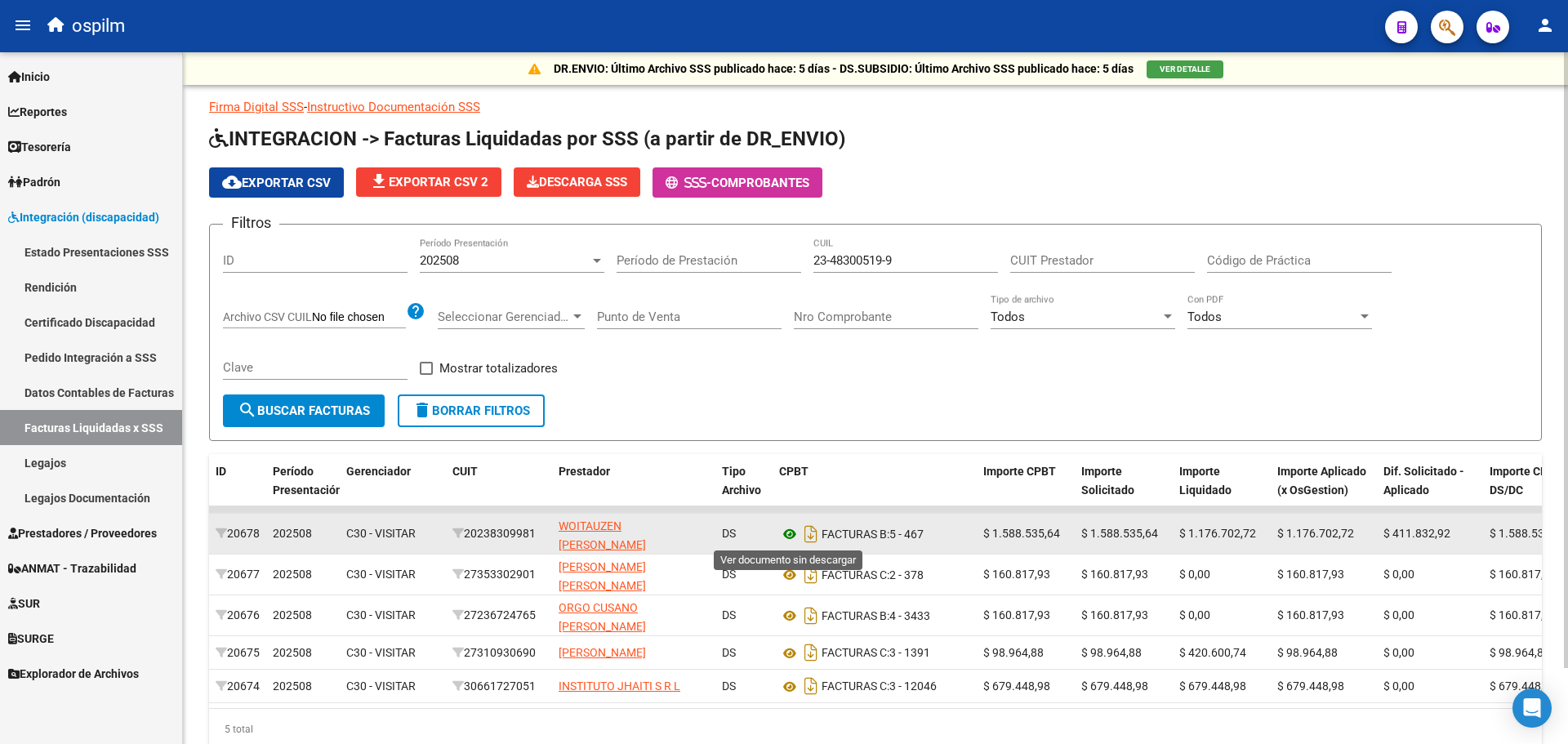
click at [789, 535] on icon at bounding box center [789, 533] width 21 height 19
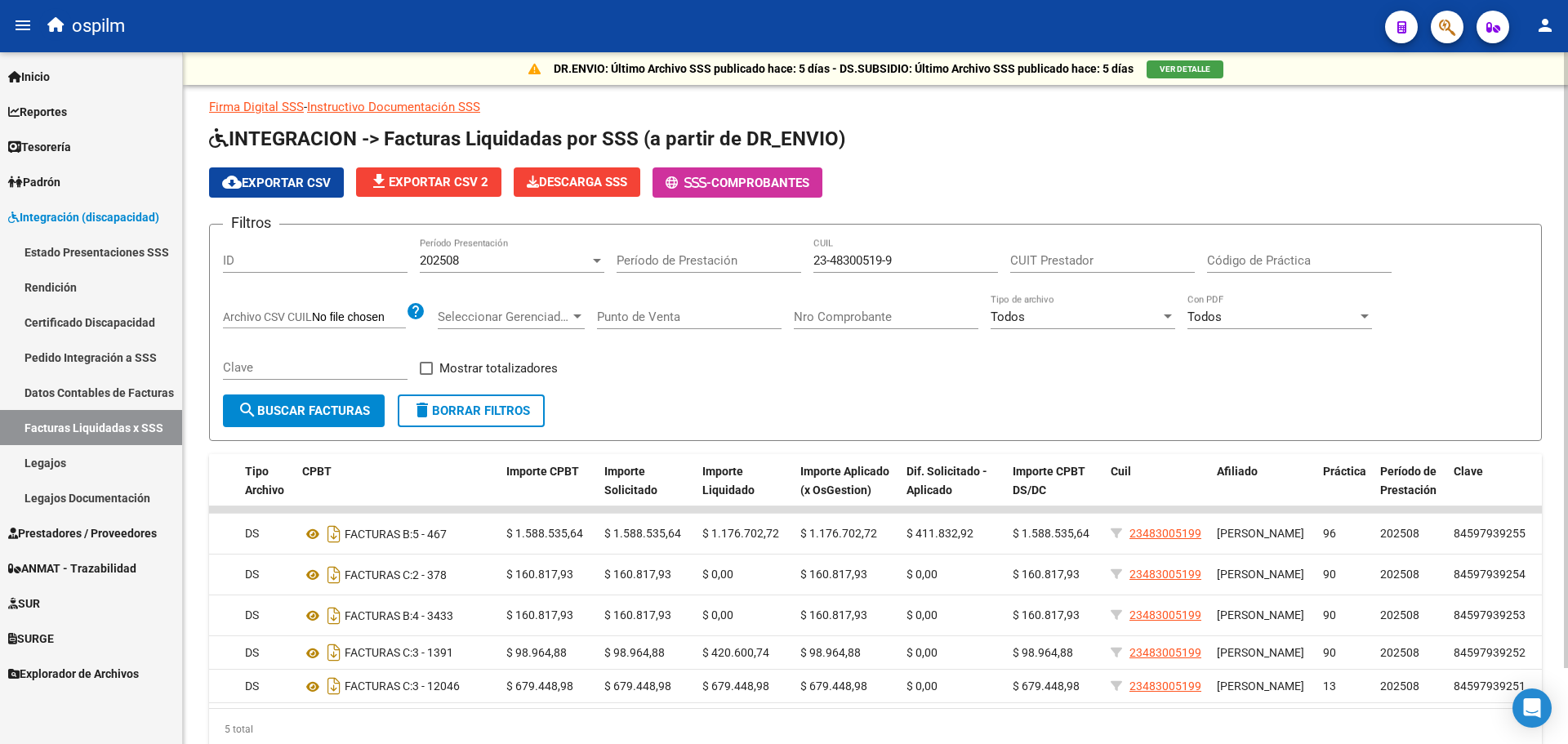
scroll to position [0, 505]
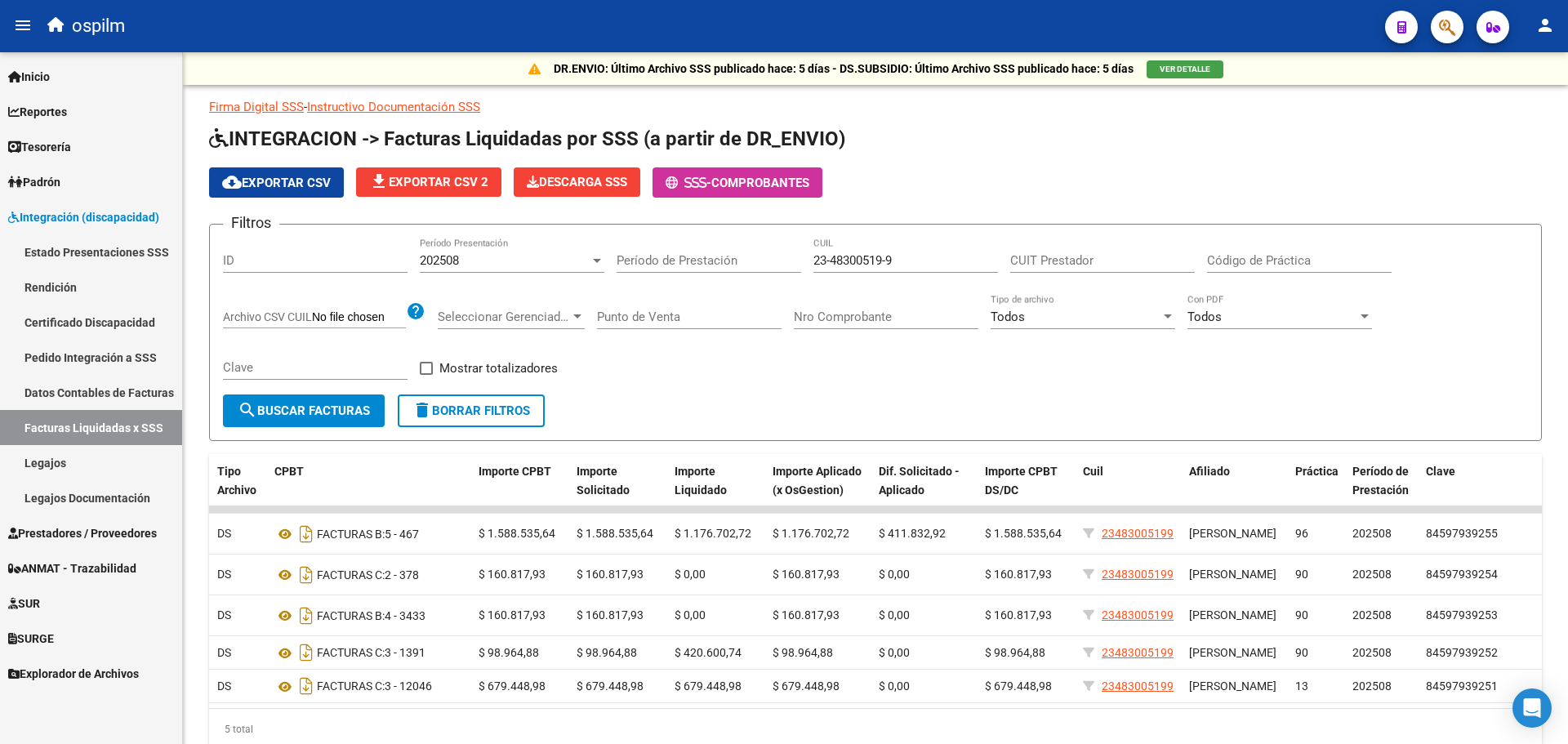
click at [63, 350] on link "Pedido Integración a SSS" at bounding box center [91, 357] width 182 height 35
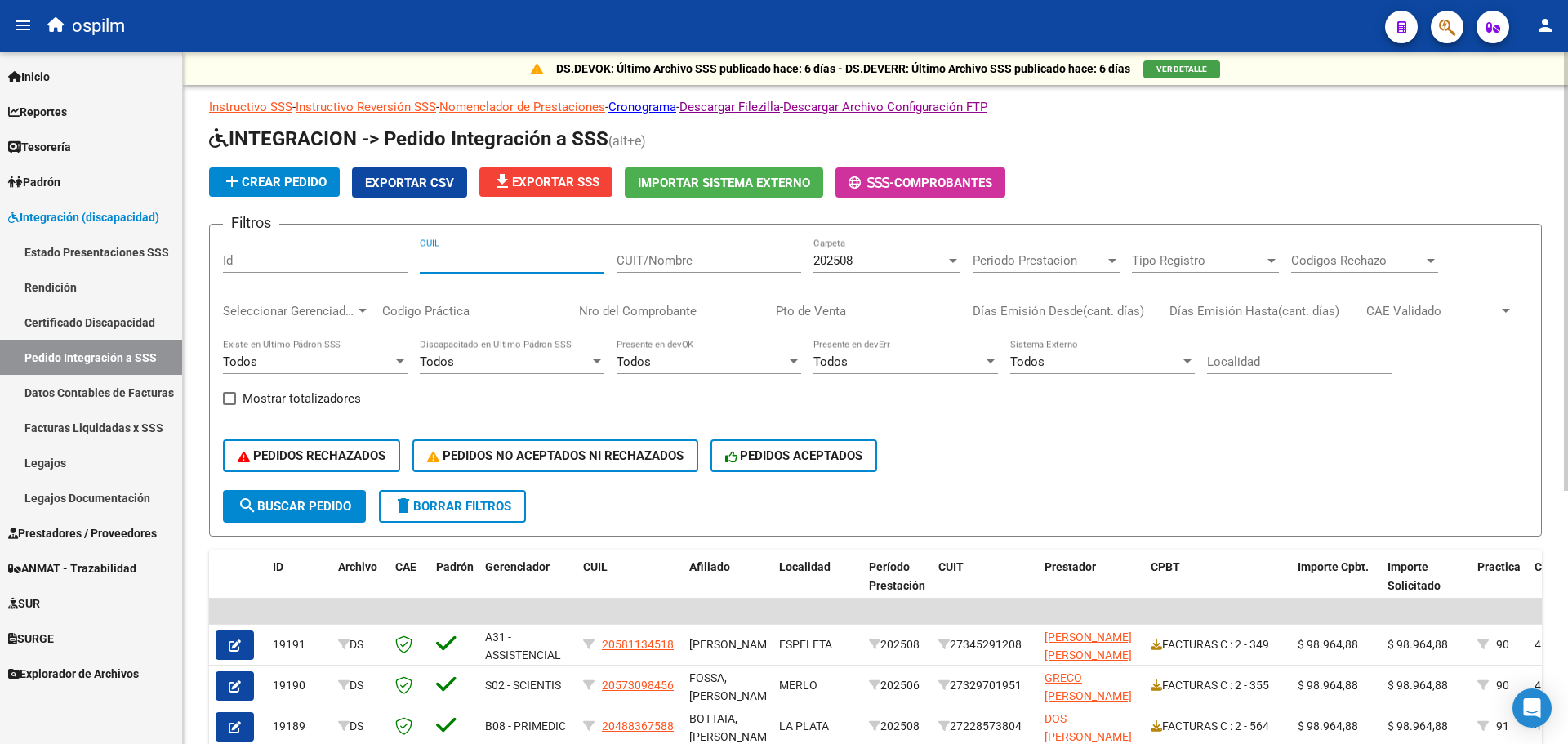
click at [485, 266] on input "CUIL" at bounding box center [511, 260] width 185 height 15
paste input "23483005199"
type input "23483005199"
click at [320, 509] on span "search Buscar Pedido" at bounding box center [293, 507] width 113 height 15
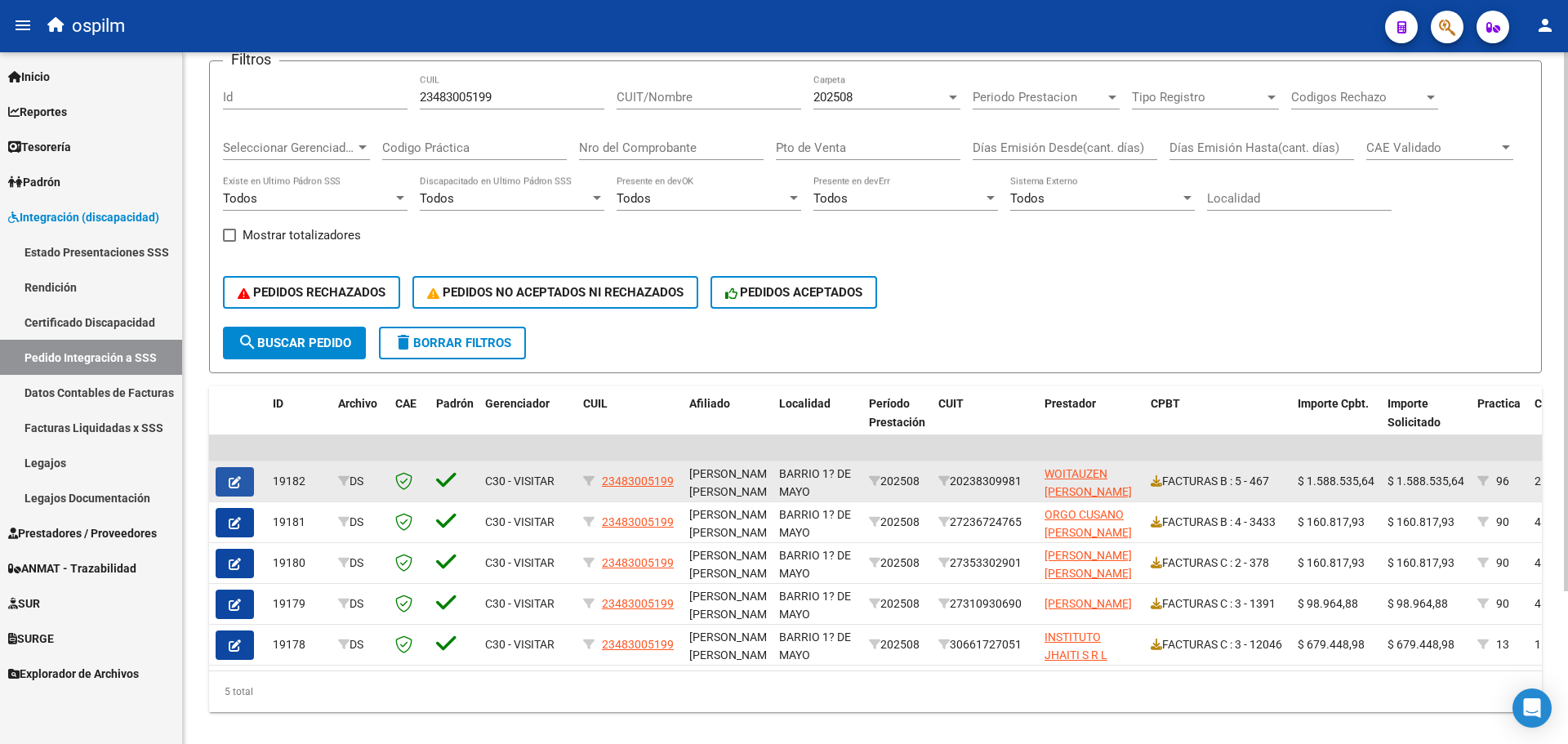
click at [236, 481] on icon "button" at bounding box center [235, 482] width 12 height 12
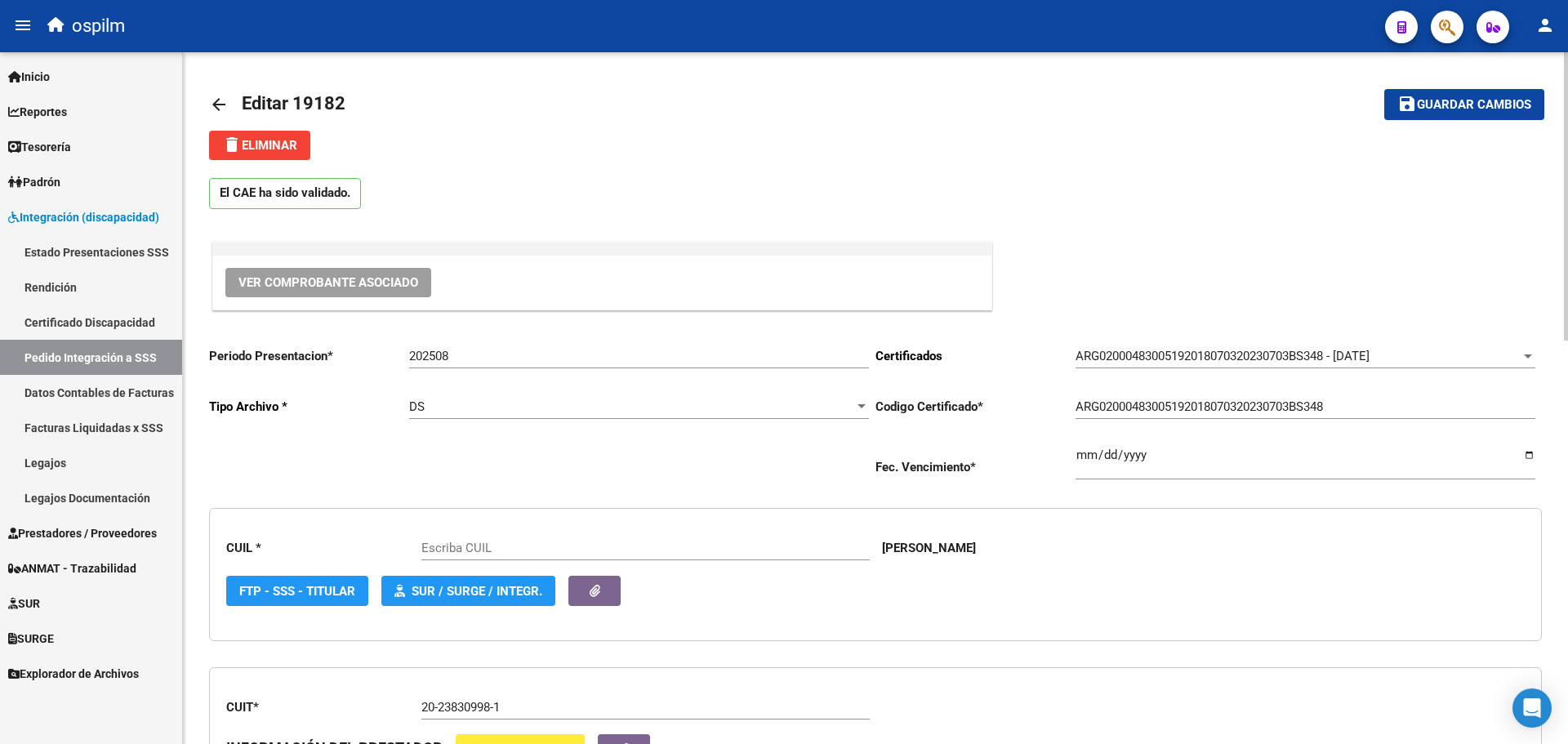
type input "23483005199"
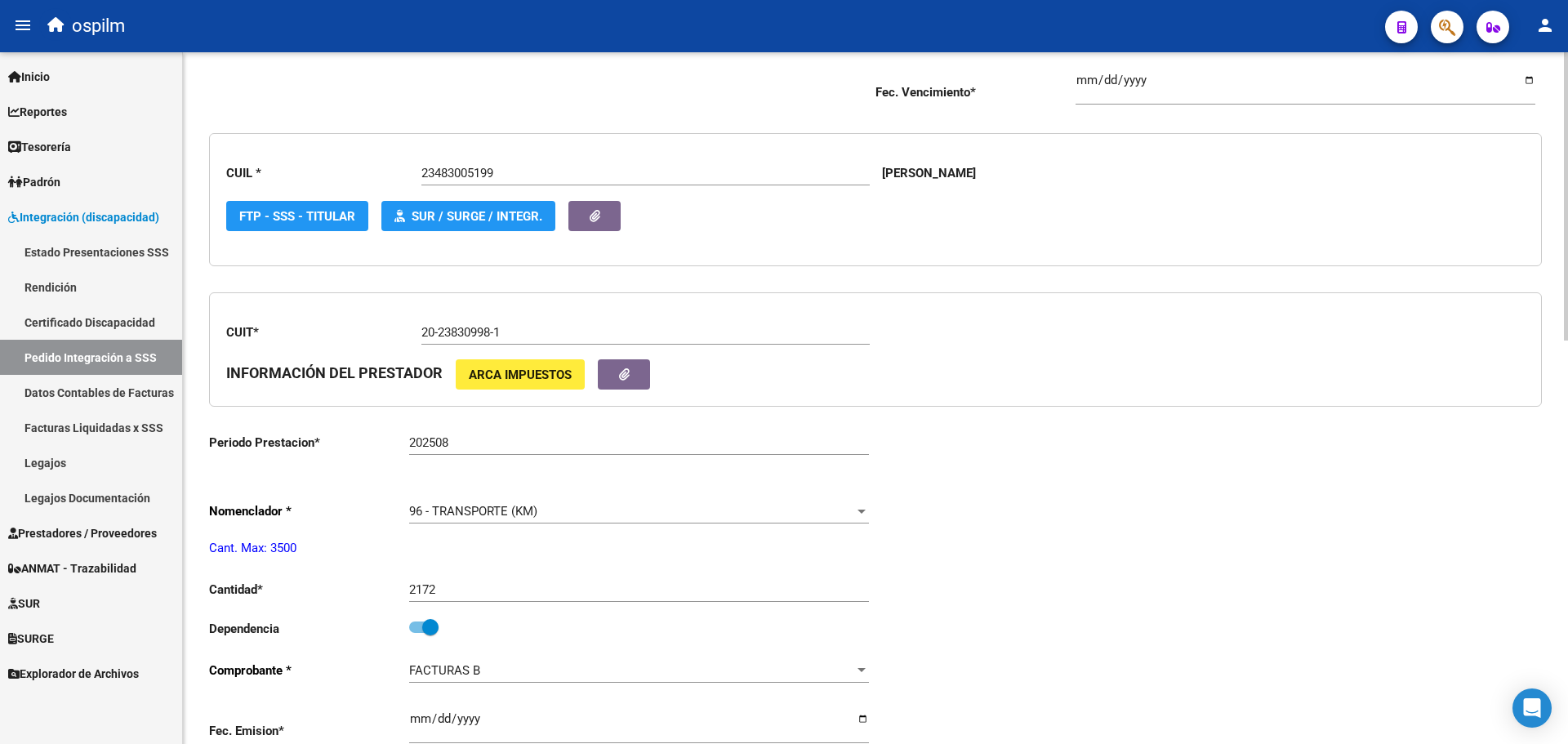
scroll to position [68, 0]
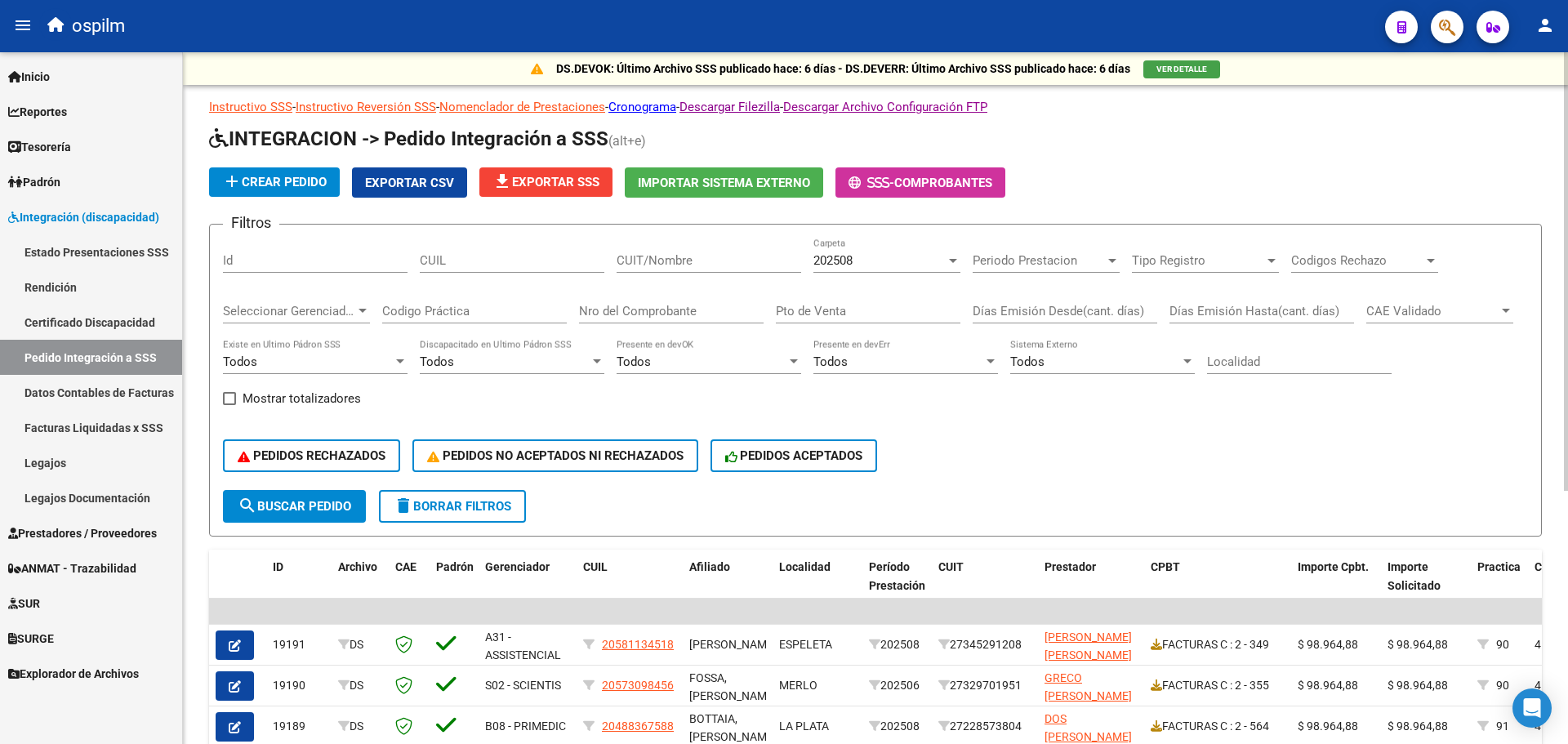
click at [499, 258] on input "CUIL" at bounding box center [511, 260] width 185 height 15
paste input "23483005199"
type input "23483005199"
click at [310, 513] on span "search Buscar Pedido" at bounding box center [293, 507] width 113 height 15
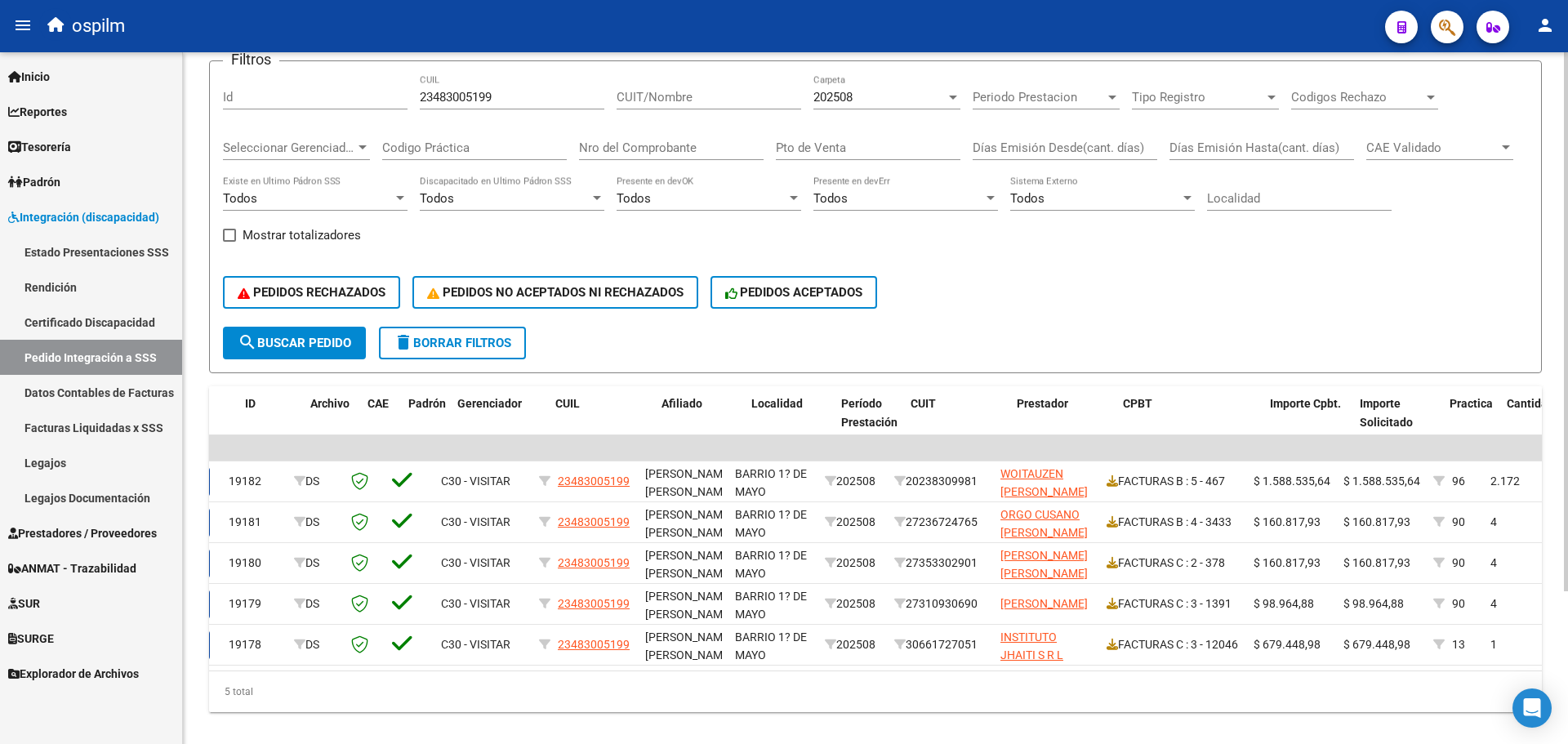
scroll to position [0, 28]
